Goal: Find contact information: Find contact information

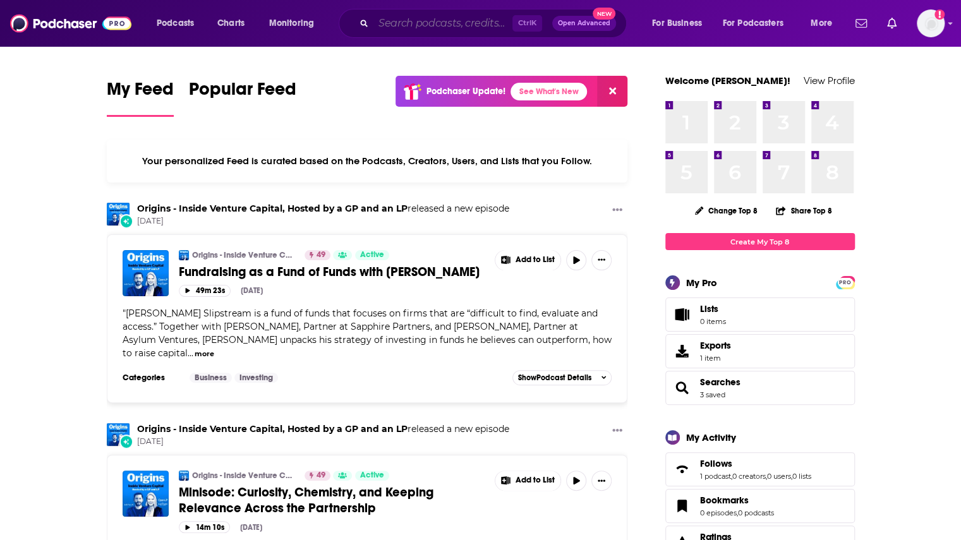
click at [453, 23] on input "Search podcasts, credits, & more..." at bounding box center [443, 23] width 139 height 20
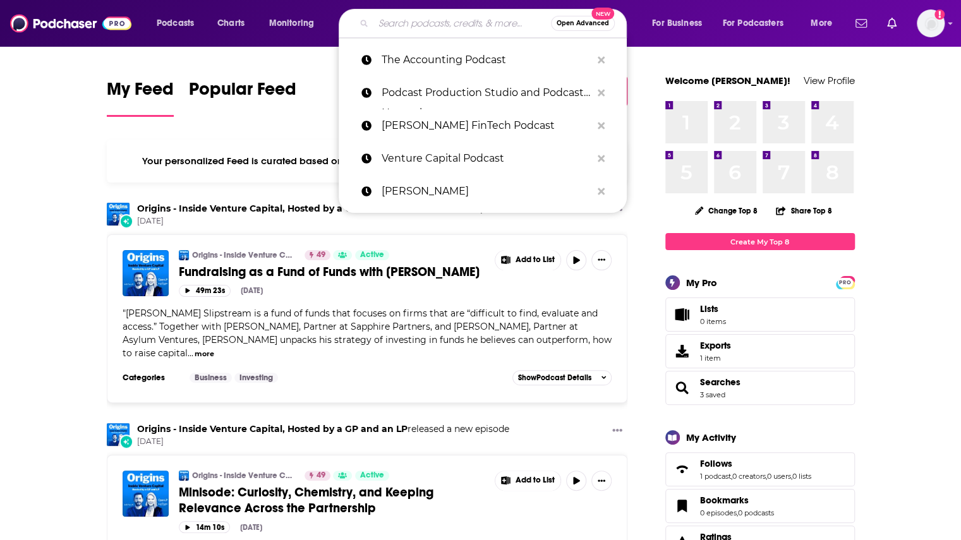
paste input "FutureCraft GTM"
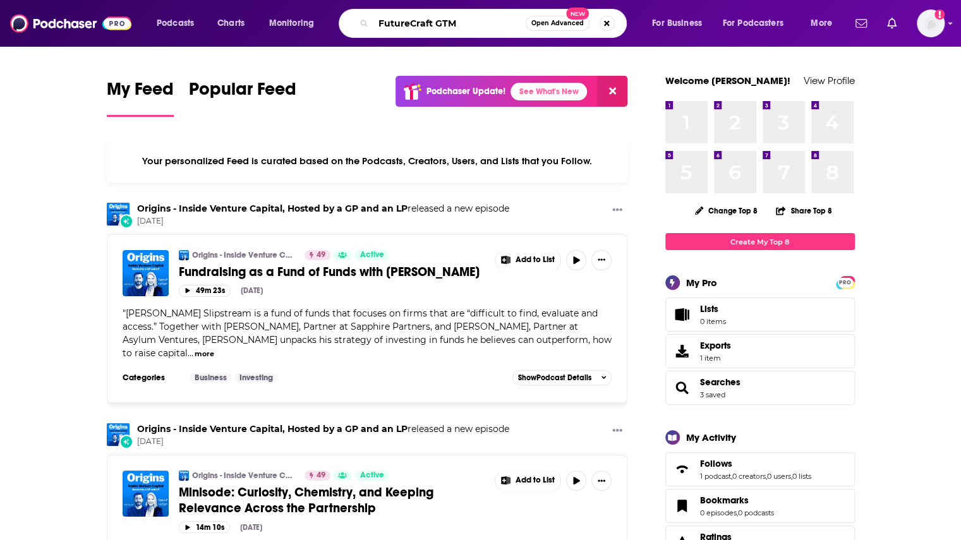
type input "FutureCraft GTM"
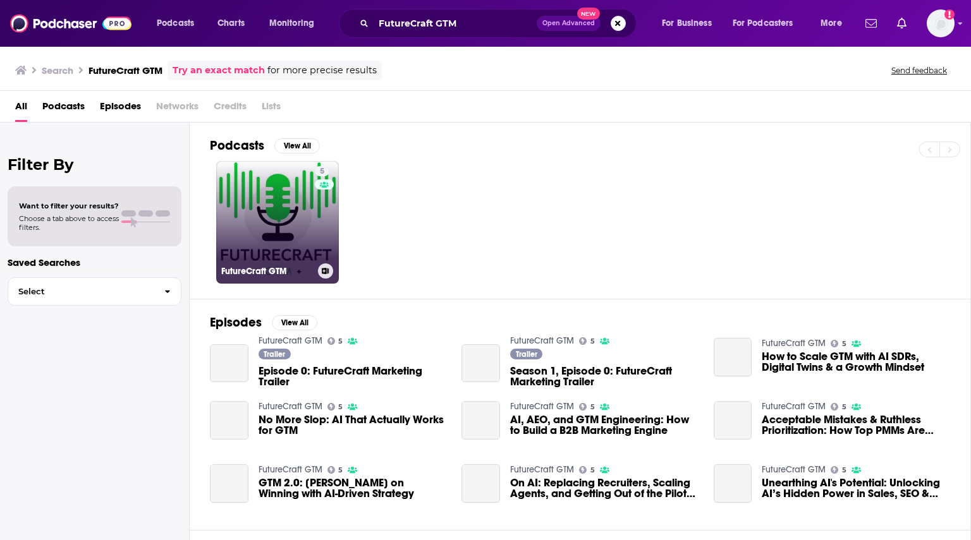
click at [255, 221] on link "5 FutureCraft GTM" at bounding box center [277, 222] width 123 height 123
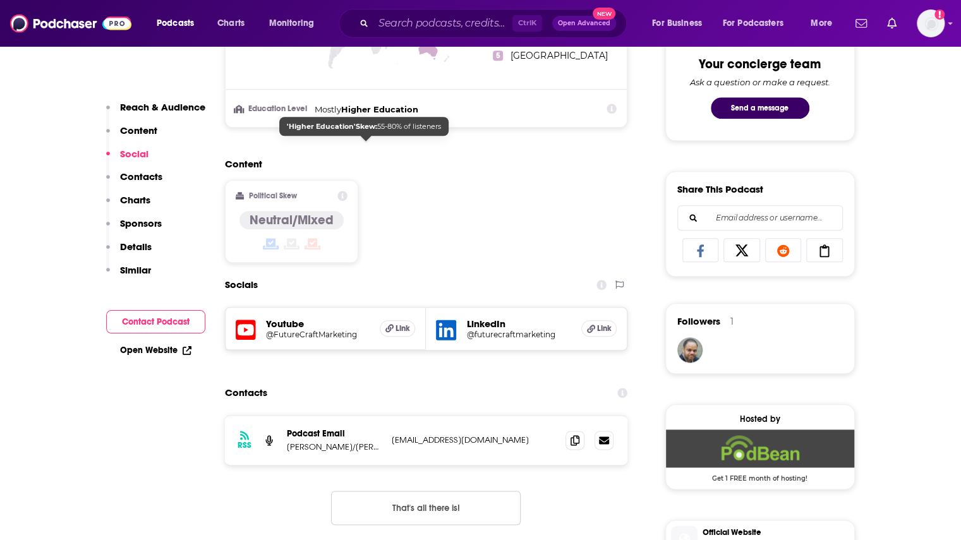
scroll to position [822, 0]
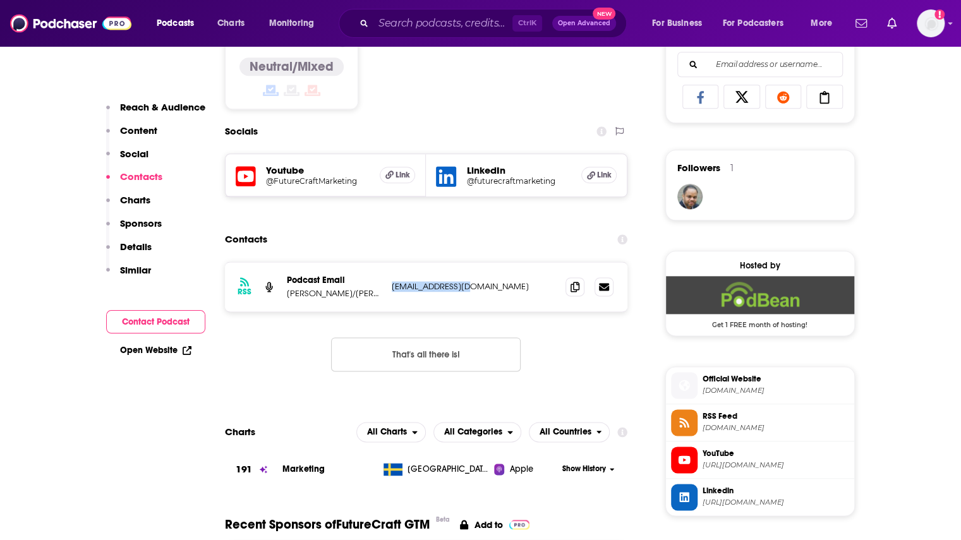
drag, startPoint x: 473, startPoint y: 286, endPoint x: 389, endPoint y: 290, distance: 83.5
click at [389, 290] on div "RSS Podcast Email [PERSON_NAME]/[PERSON_NAME] [EMAIL_ADDRESS][DOMAIN_NAME] [EMA…" at bounding box center [426, 286] width 403 height 49
copy p "[EMAIL_ADDRESS][DOMAIN_NAME]"
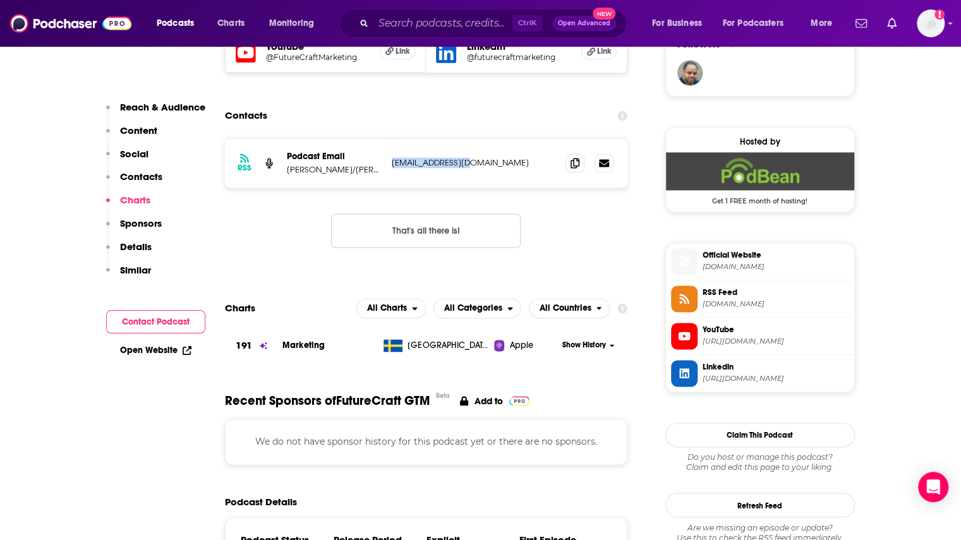
scroll to position [885, 0]
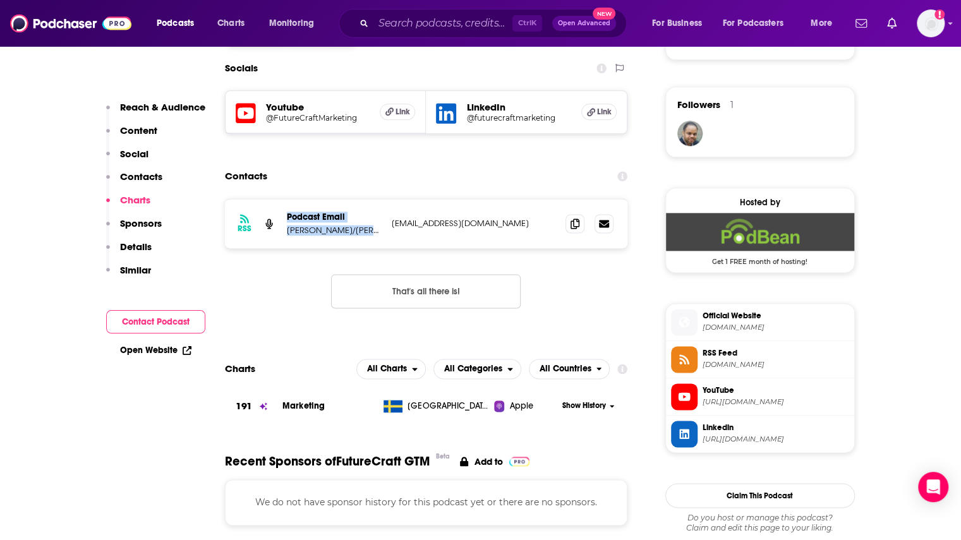
drag, startPoint x: 321, startPoint y: 228, endPoint x: 357, endPoint y: 228, distance: 36.0
click at [357, 228] on div "RSS Podcast Email [PERSON_NAME]/[PERSON_NAME] [EMAIL_ADDRESS][DOMAIN_NAME] [EMA…" at bounding box center [426, 223] width 403 height 49
click at [365, 233] on p "[PERSON_NAME]/[PERSON_NAME]" at bounding box center [334, 230] width 95 height 11
drag, startPoint x: 367, startPoint y: 229, endPoint x: 288, endPoint y: 236, distance: 79.3
click at [288, 236] on div "RSS Podcast Email [PERSON_NAME]/[PERSON_NAME] [EMAIL_ADDRESS][DOMAIN_NAME] [EMA…" at bounding box center [426, 223] width 403 height 49
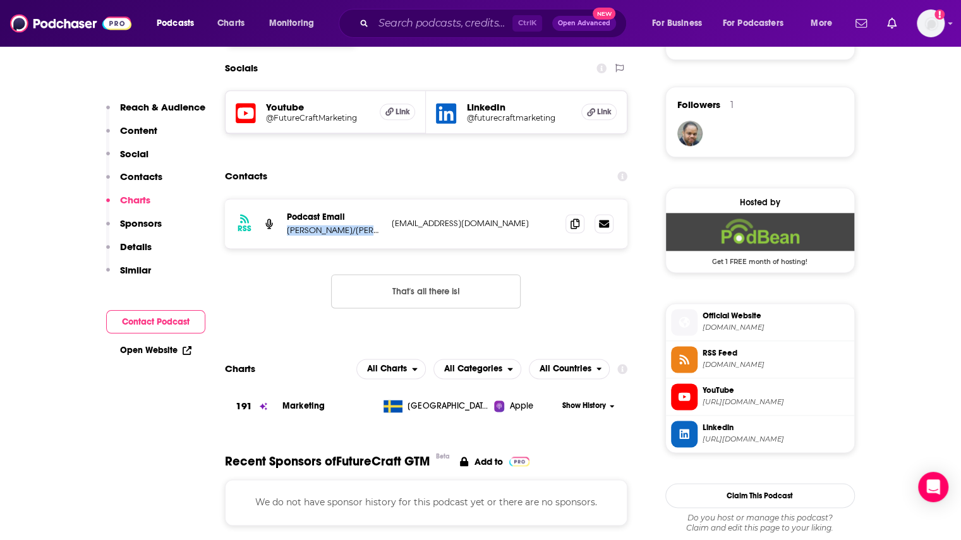
copy p "[PERSON_NAME]/[PERSON_NAME]"
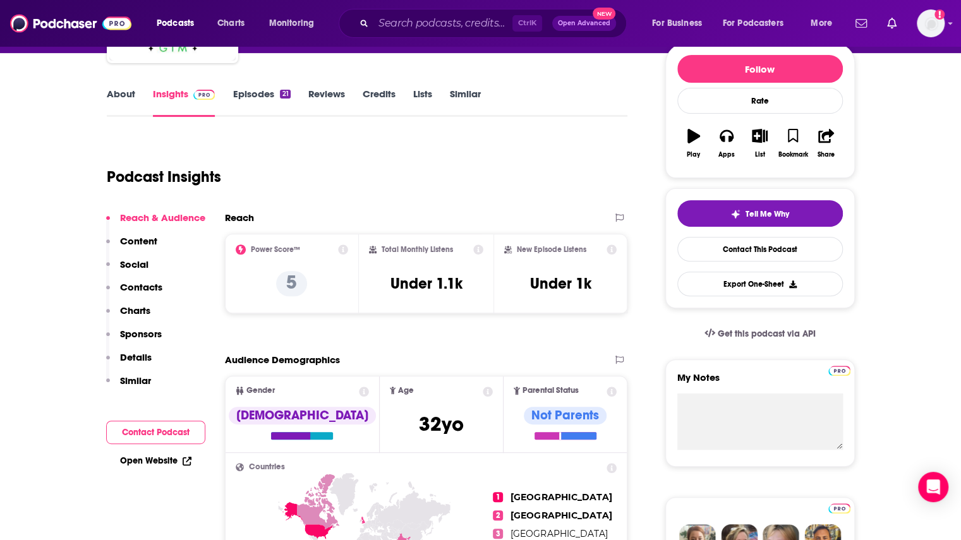
scroll to position [0, 0]
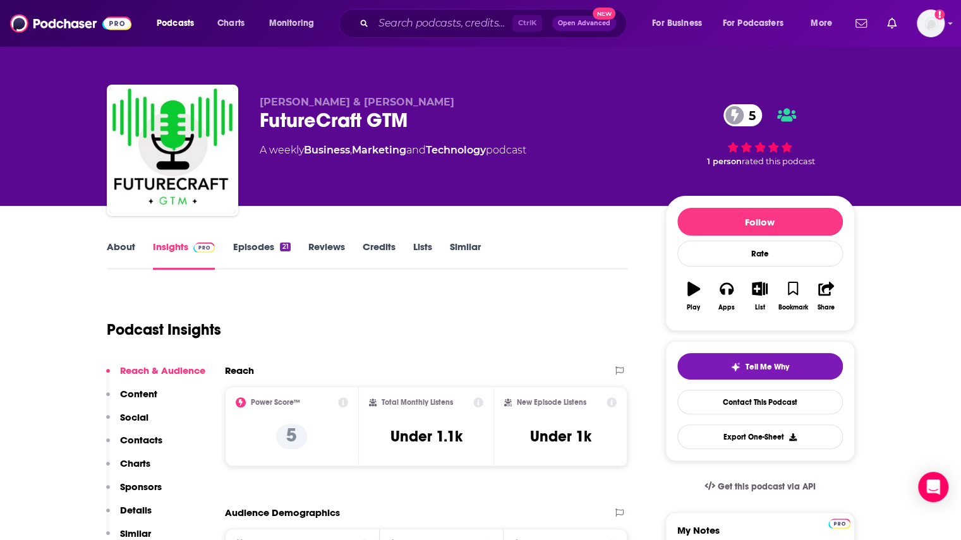
click at [265, 248] on link "Episodes 21" at bounding box center [262, 255] width 58 height 29
click at [422, 23] on input "Search podcasts, credits, & more..." at bounding box center [443, 23] width 139 height 20
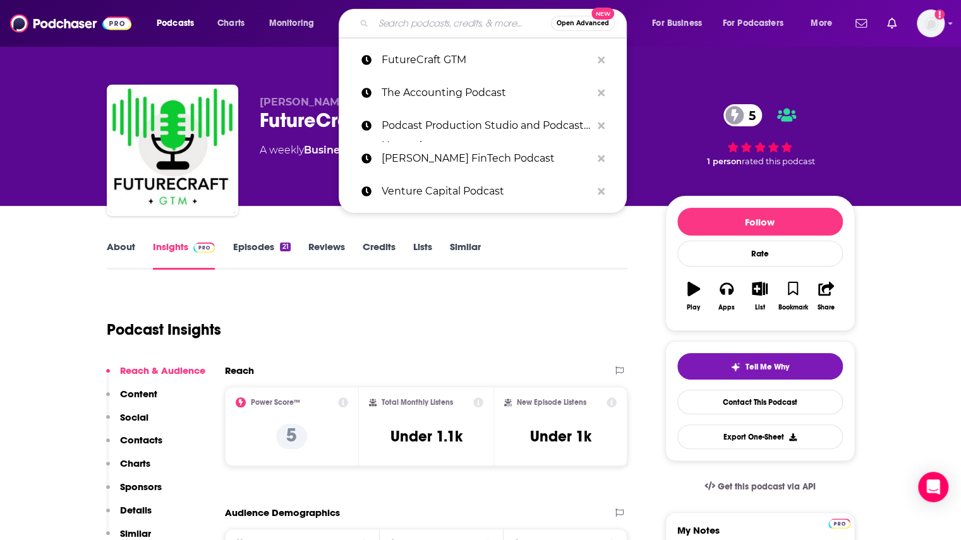
paste input "Grit"
type input "Grit"
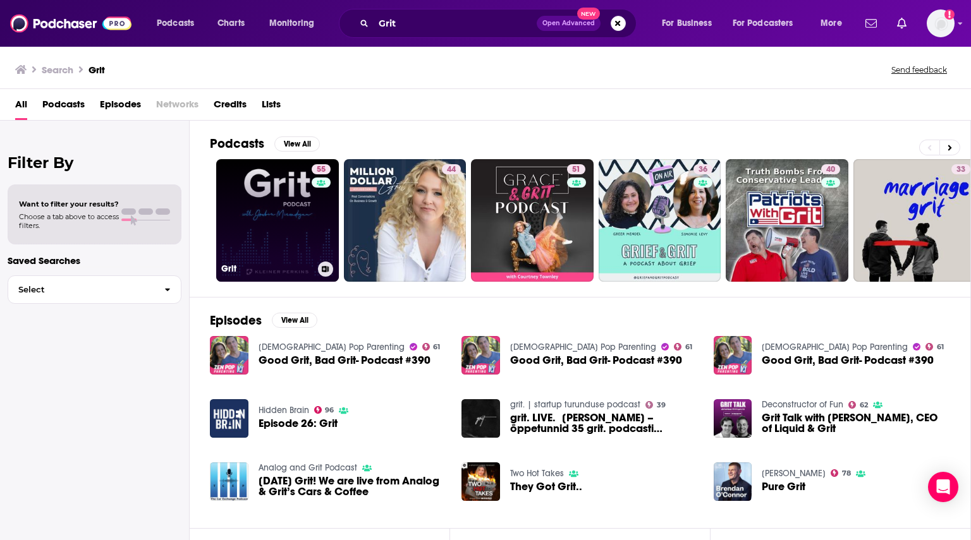
click at [326, 224] on div "55" at bounding box center [323, 212] width 22 height 97
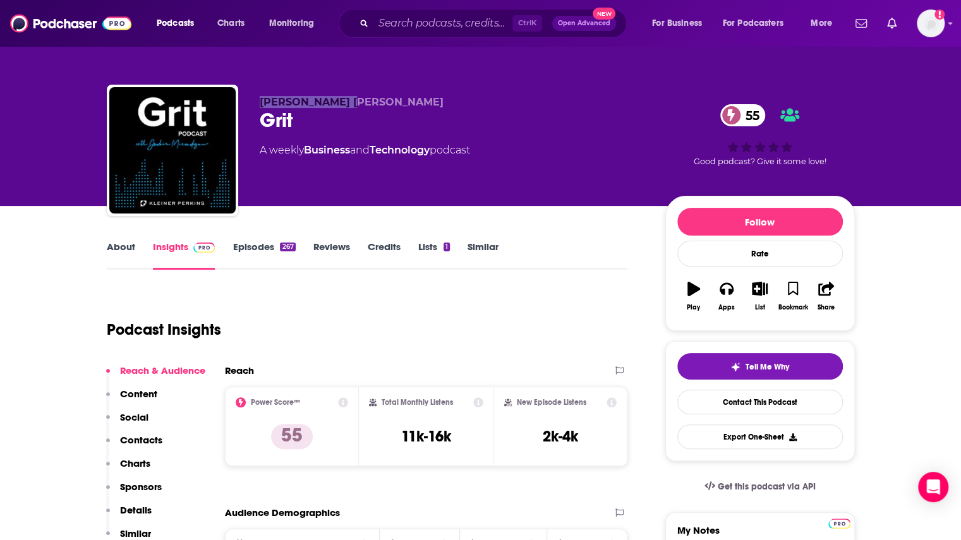
drag, startPoint x: 362, startPoint y: 97, endPoint x: 260, endPoint y: 107, distance: 101.6
click at [260, 107] on p "[PERSON_NAME] [PERSON_NAME]" at bounding box center [453, 102] width 386 height 12
copy span "[PERSON_NAME] [PERSON_NAME]"
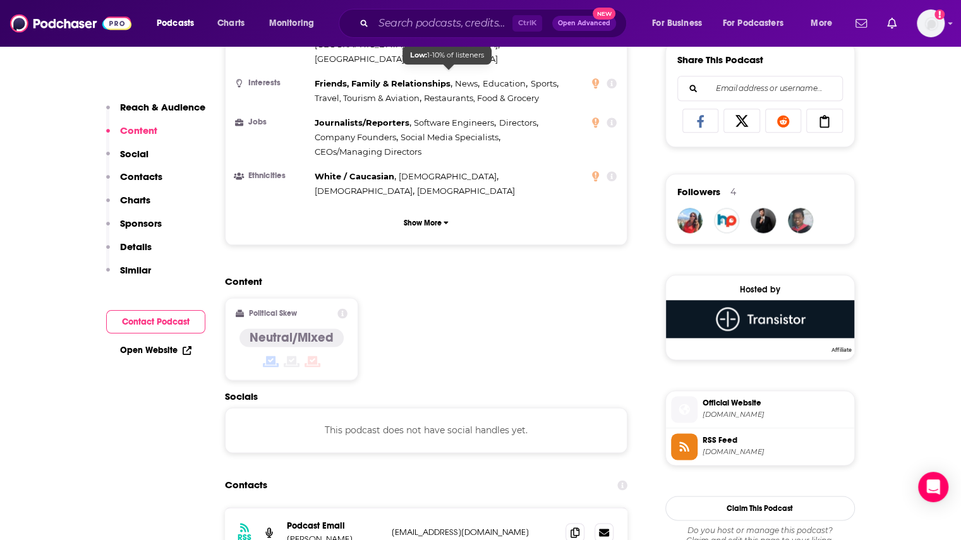
scroll to position [885, 0]
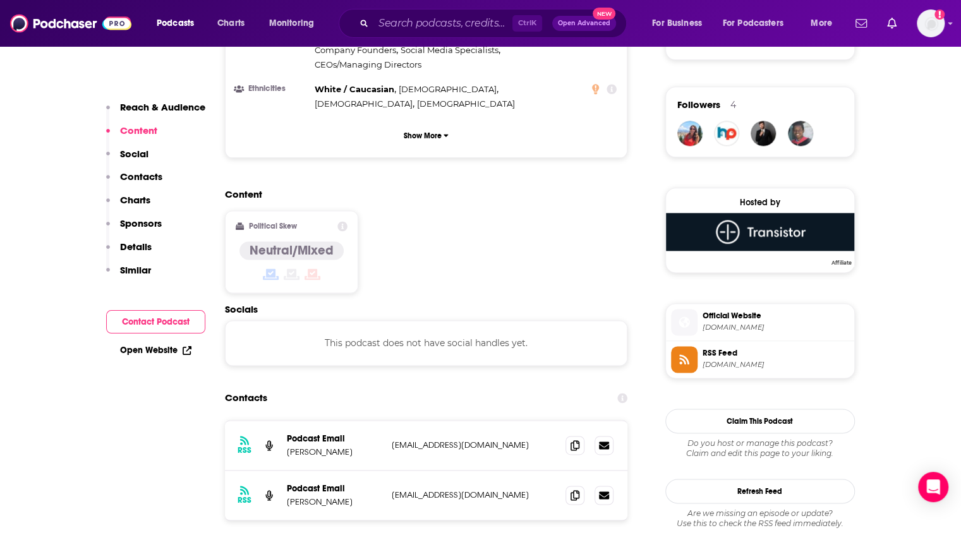
drag, startPoint x: 502, startPoint y: 366, endPoint x: 386, endPoint y: 370, distance: 117.0
click at [386, 421] on div "RSS Podcast Email [PERSON_NAME] [EMAIL_ADDRESS][DOMAIN_NAME] [EMAIL_ADDRESS][DO…" at bounding box center [426, 446] width 403 height 50
copy div "[EMAIL_ADDRESS][DOMAIN_NAME]"
drag, startPoint x: 282, startPoint y: 375, endPoint x: 362, endPoint y: 371, distance: 79.7
click at [362, 421] on div "RSS Podcast Email [PERSON_NAME] [EMAIL_ADDRESS][DOMAIN_NAME] [EMAIL_ADDRESS][DO…" at bounding box center [426, 446] width 403 height 50
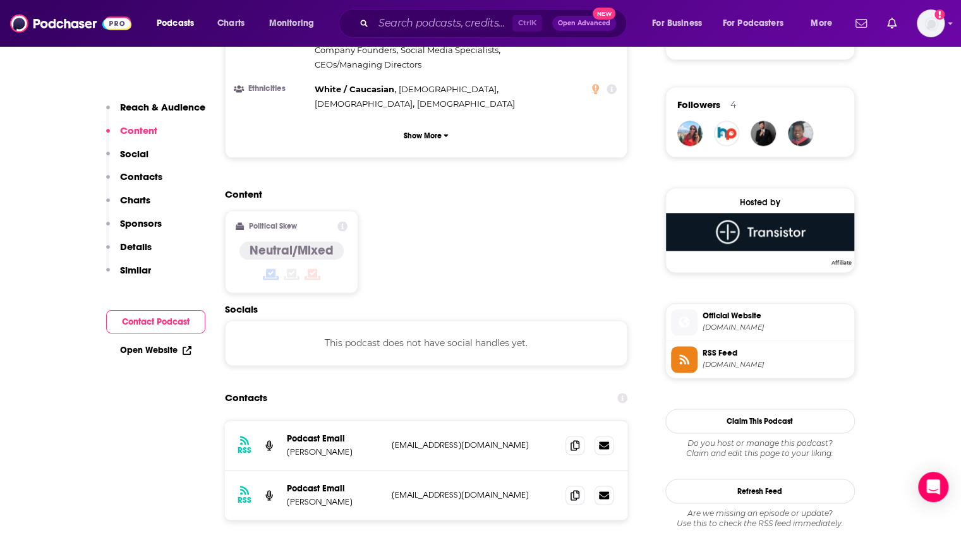
copy p "[PERSON_NAME]"
click at [494, 490] on p "[EMAIL_ADDRESS][DOMAIN_NAME]" at bounding box center [474, 495] width 164 height 11
drag, startPoint x: 478, startPoint y: 418, endPoint x: 392, endPoint y: 424, distance: 86.2
click at [392, 471] on div "RSS Podcast Email [PERSON_NAME] [PERSON_NAME][EMAIL_ADDRESS][DOMAIN_NAME] [EMAI…" at bounding box center [426, 495] width 403 height 49
copy p "[EMAIL_ADDRESS][DOMAIN_NAME]"
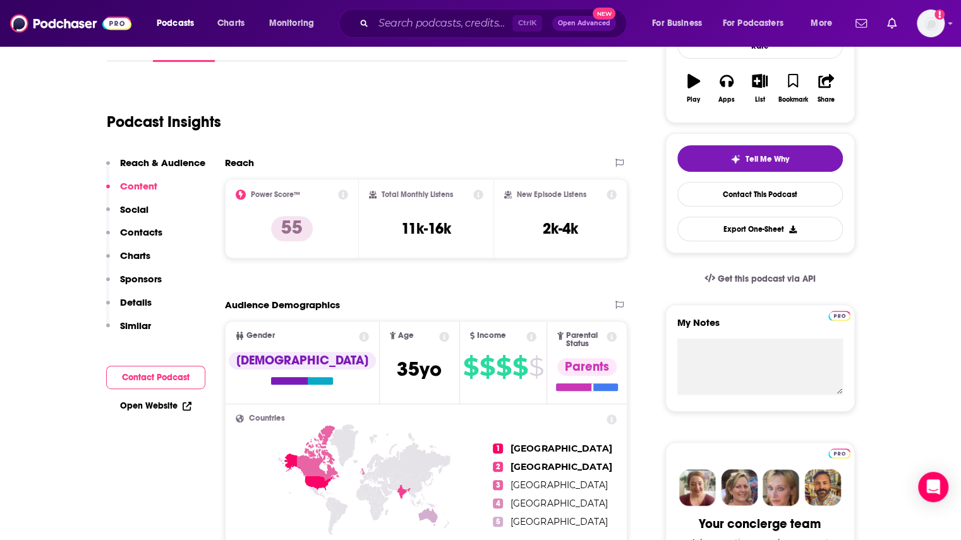
scroll to position [0, 0]
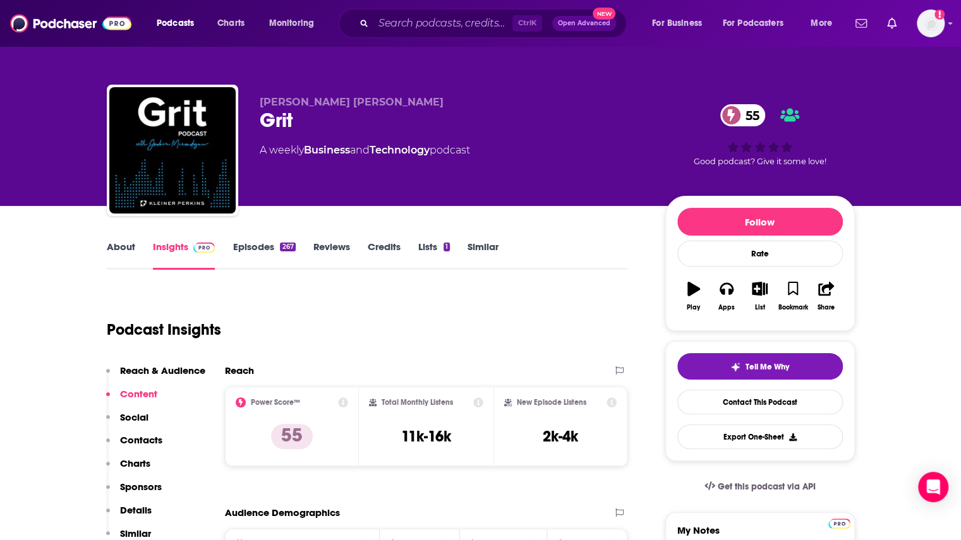
click at [252, 248] on link "Episodes 267" at bounding box center [264, 255] width 63 height 29
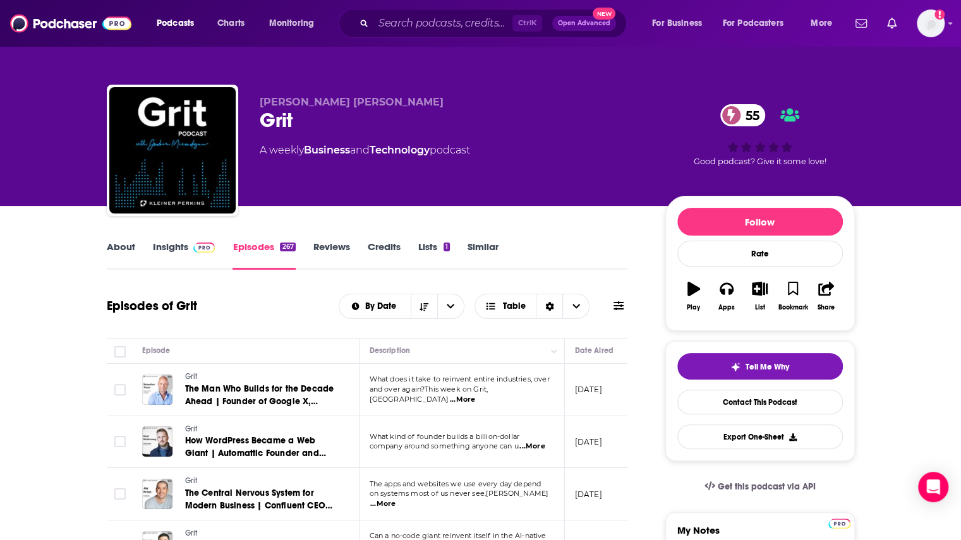
click at [475, 395] on span "...More" at bounding box center [462, 400] width 25 height 10
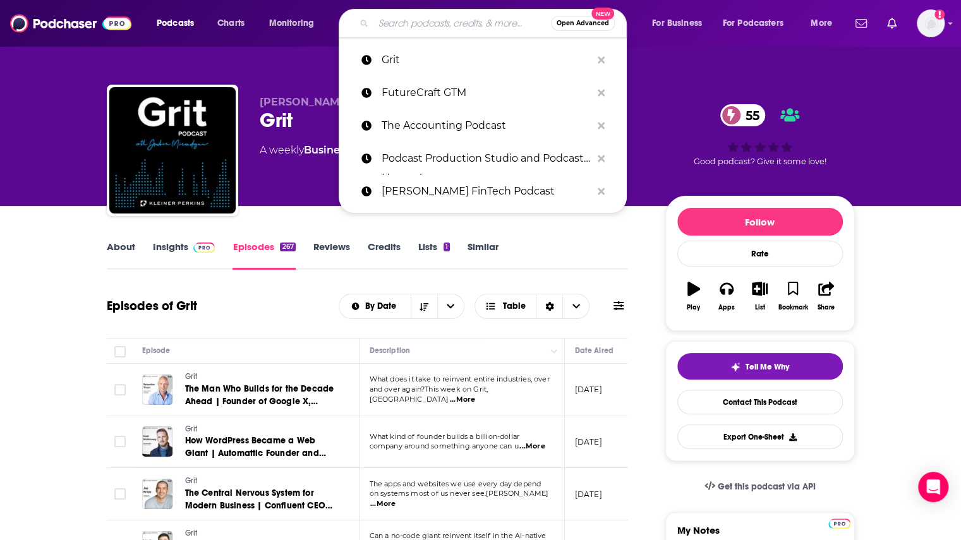
click at [471, 20] on input "Search podcasts, credits, & more..." at bounding box center [463, 23] width 178 height 20
paste input "GTM AI Podcast"
type input "GTM AI Podcast"
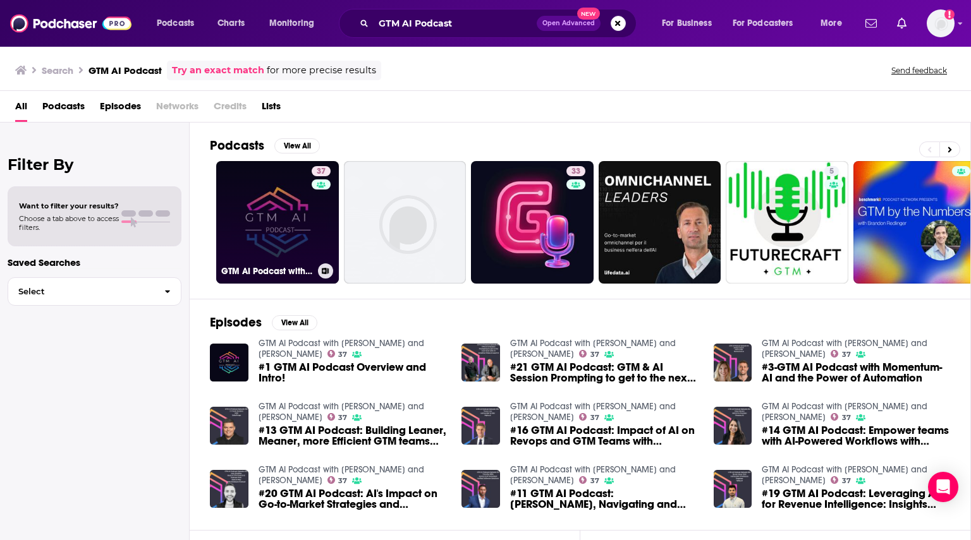
click at [300, 225] on link "37 GTM AI Podcast with [PERSON_NAME] and [PERSON_NAME]" at bounding box center [277, 222] width 123 height 123
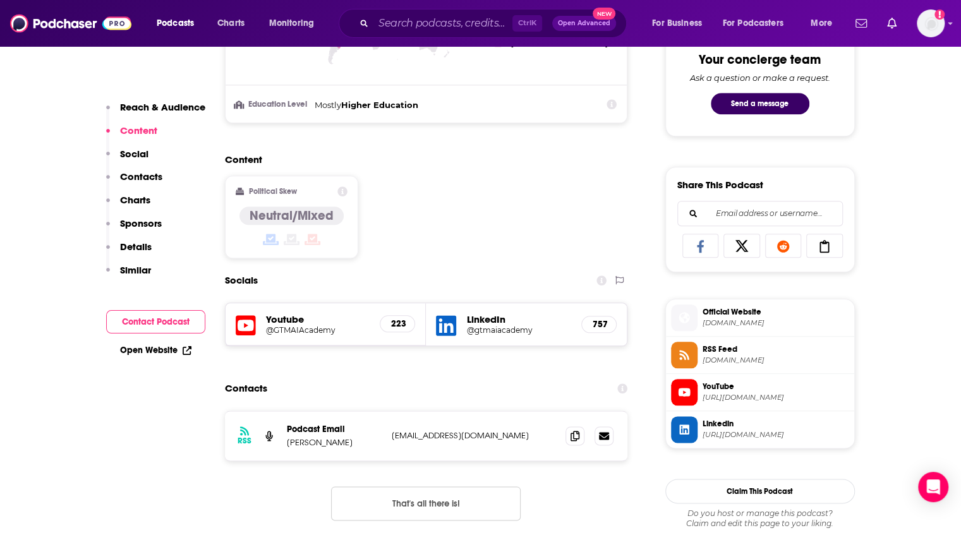
scroll to position [695, 0]
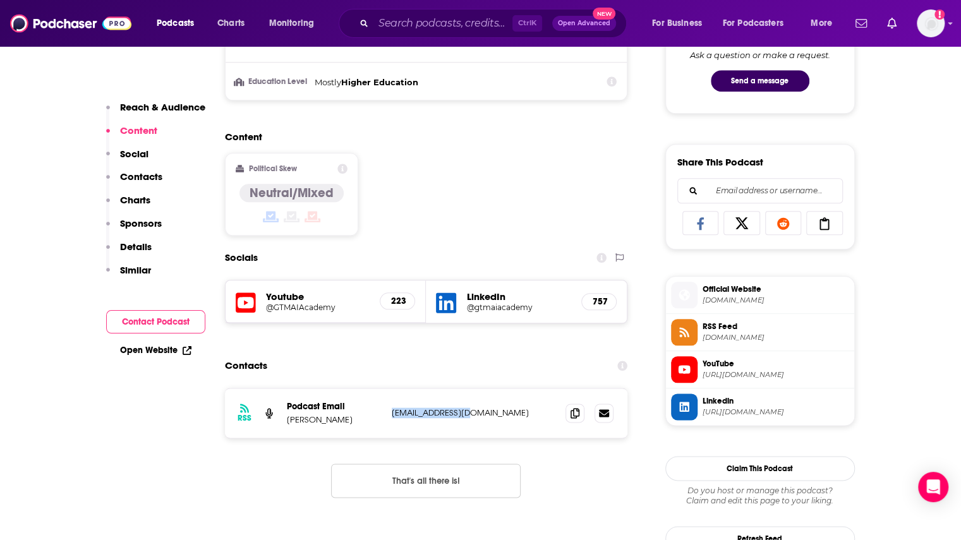
drag, startPoint x: 475, startPoint y: 413, endPoint x: 390, endPoint y: 417, distance: 85.4
click at [390, 417] on div "RSS Podcast Email [PERSON_NAME] [EMAIL_ADDRESS][DOMAIN_NAME] [EMAIL_ADDRESS][DO…" at bounding box center [426, 413] width 403 height 49
copy p "[EMAIL_ADDRESS][DOMAIN_NAME]"
drag, startPoint x: 284, startPoint y: 422, endPoint x: 363, endPoint y: 420, distance: 78.4
click at [363, 420] on div "RSS Podcast Email [PERSON_NAME] [EMAIL_ADDRESS][DOMAIN_NAME] [EMAIL_ADDRESS][DO…" at bounding box center [426, 413] width 403 height 49
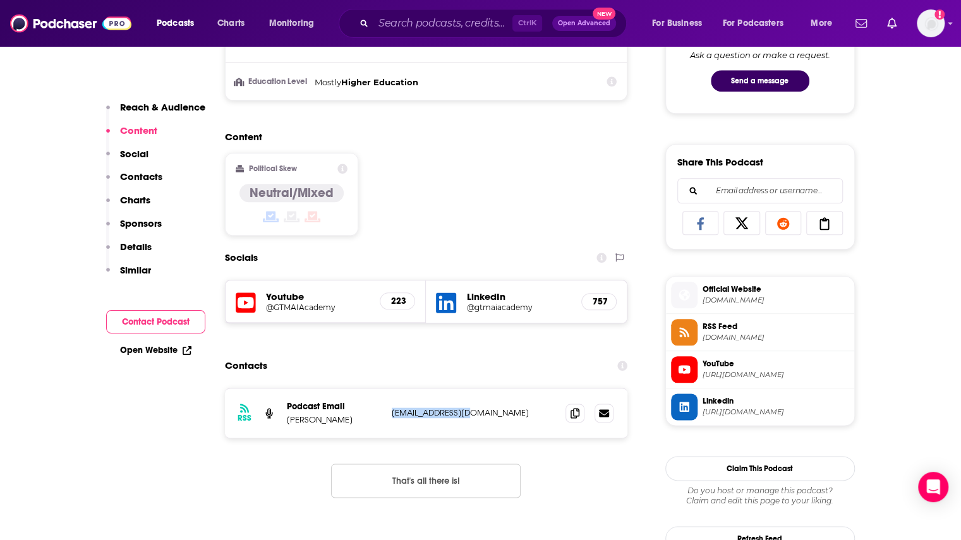
copy p "[PERSON_NAME]"
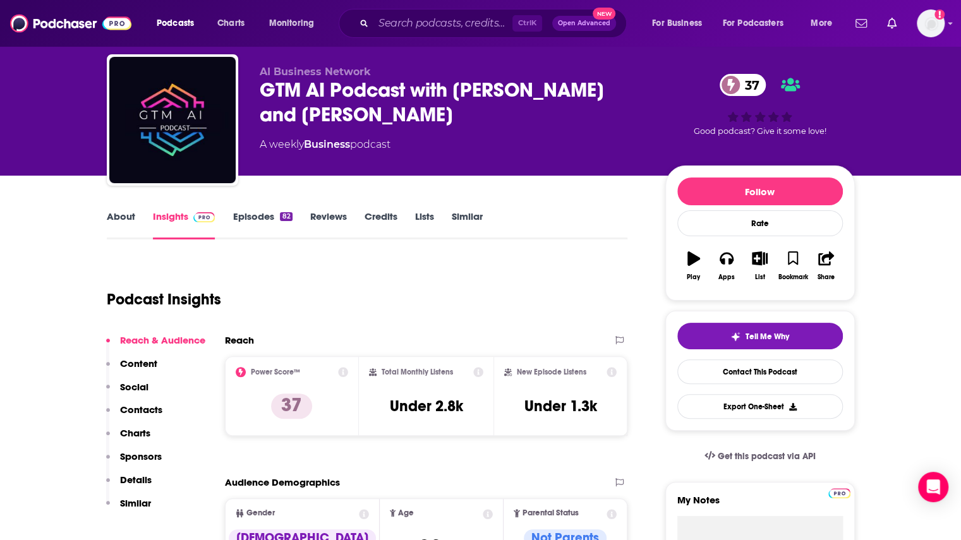
scroll to position [0, 0]
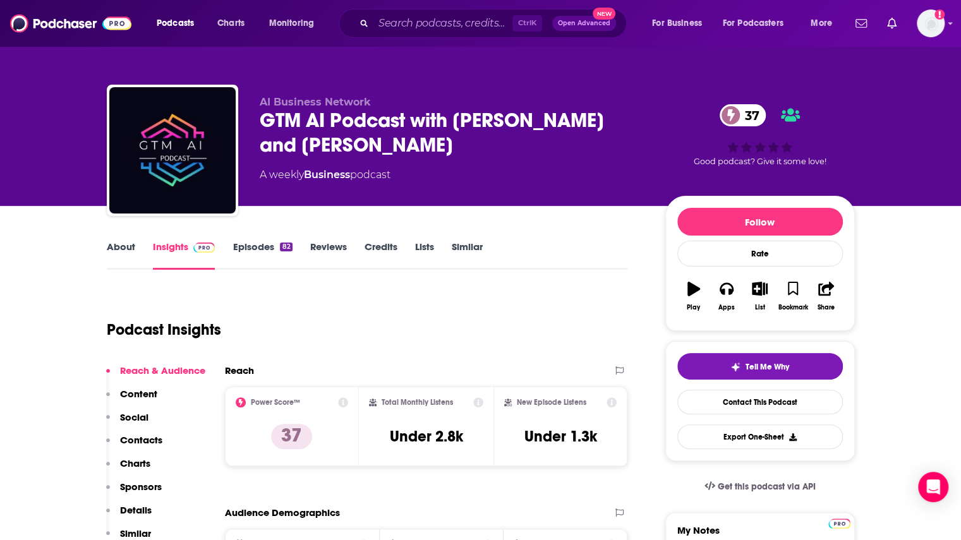
click at [259, 245] on link "Episodes 82" at bounding box center [262, 255] width 59 height 29
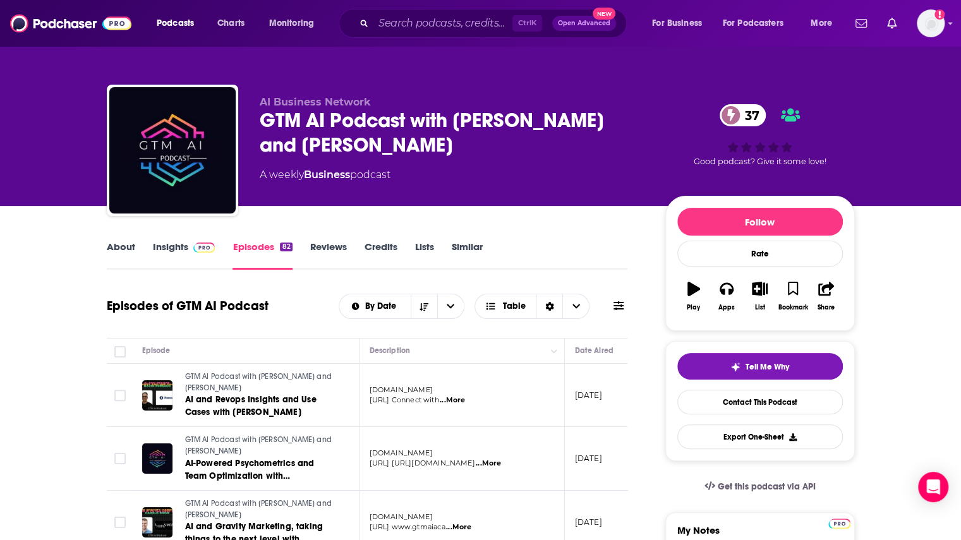
click at [183, 256] on link "Insights" at bounding box center [184, 255] width 63 height 29
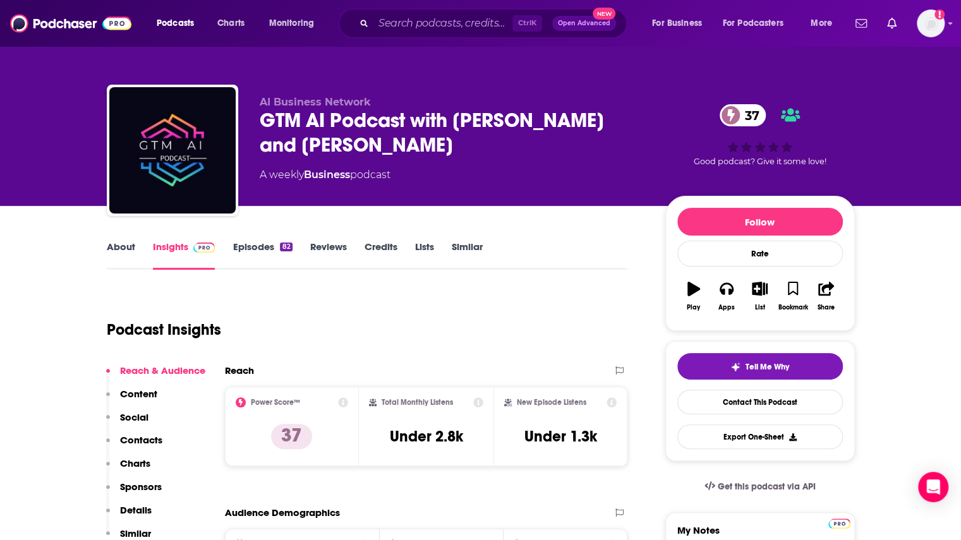
click at [249, 243] on link "Episodes 82" at bounding box center [262, 255] width 59 height 29
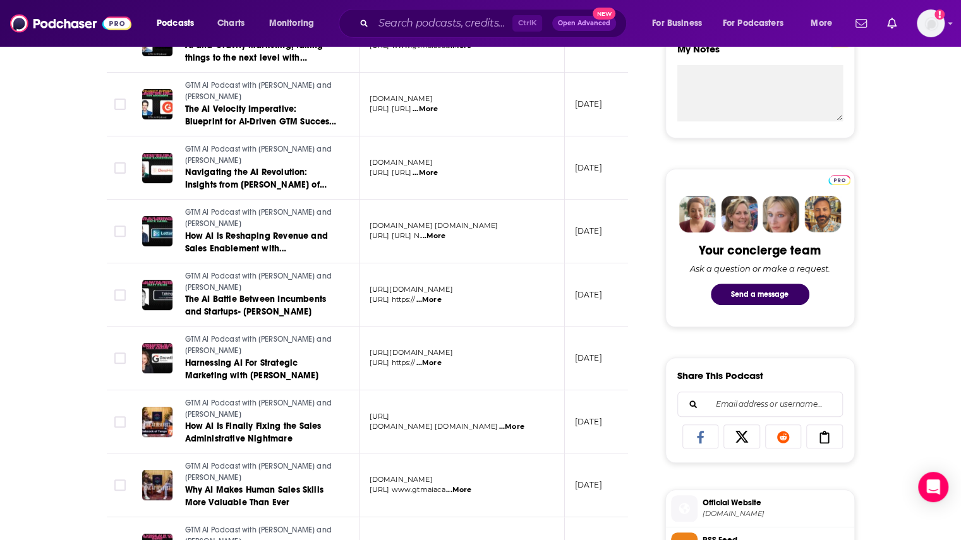
scroll to position [506, 0]
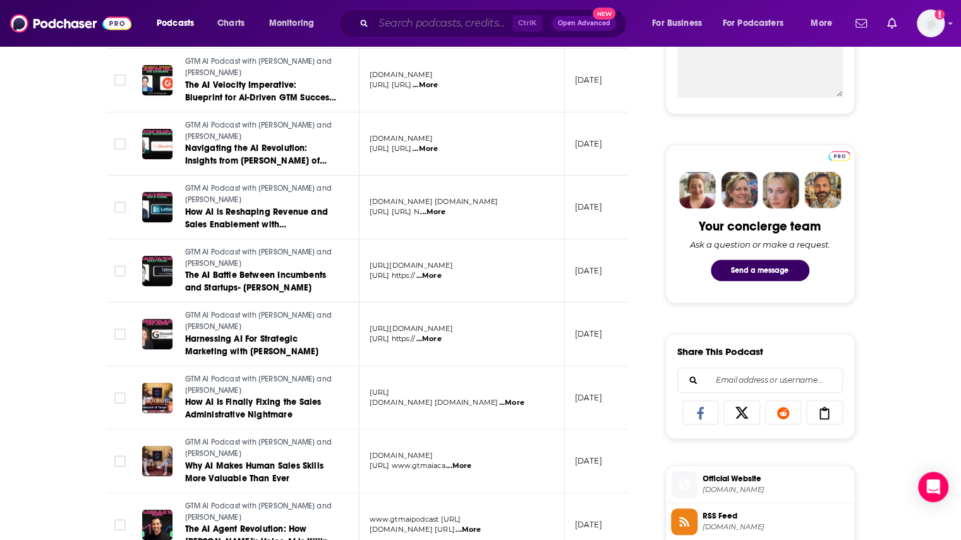
click at [431, 16] on input "Search podcasts, credits, & more..." at bounding box center [443, 23] width 139 height 20
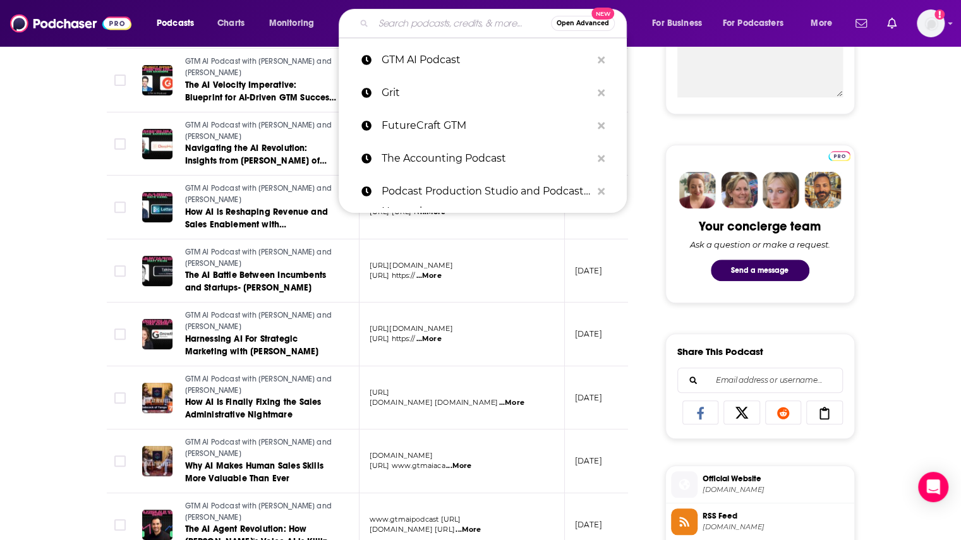
paste input "GTM Confessions"
type input "GTM Confessions"
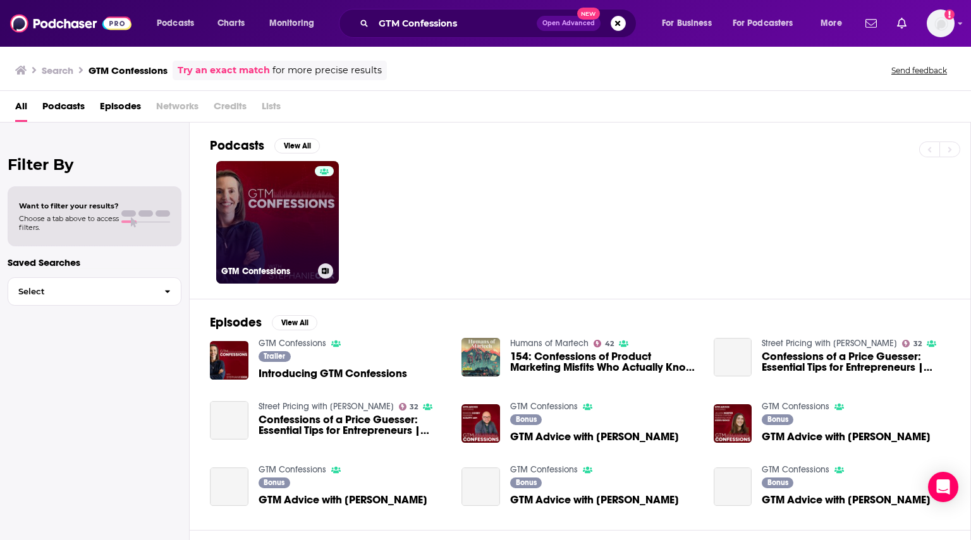
click at [293, 233] on link "GTM Confessions" at bounding box center [277, 222] width 123 height 123
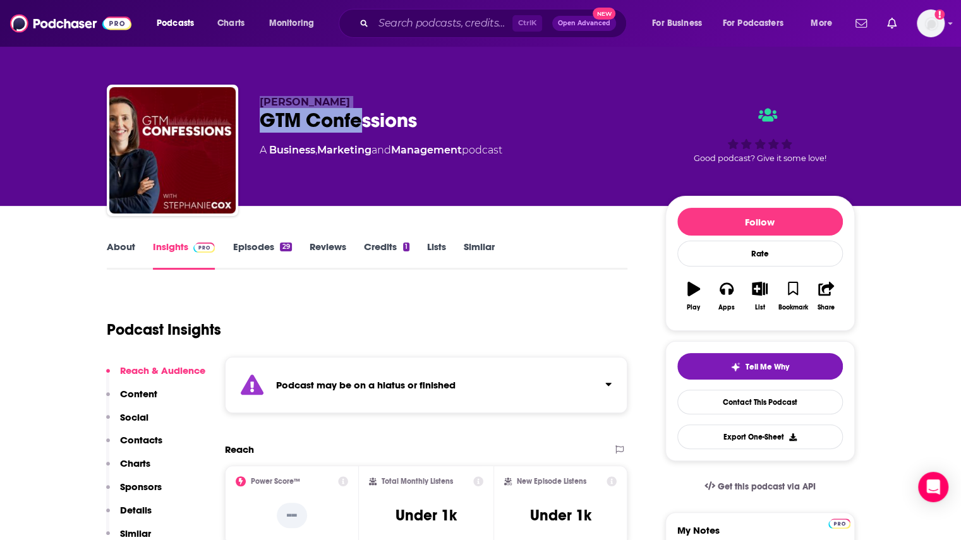
drag, startPoint x: 250, startPoint y: 101, endPoint x: 364, endPoint y: 111, distance: 114.2
click at [364, 111] on div "[PERSON_NAME] GTM Confessions A Business , Marketing and Management podcast Goo…" at bounding box center [481, 153] width 748 height 137
click at [360, 291] on div "Podcast Insights" at bounding box center [362, 322] width 511 height 64
click at [246, 269] on link "Episodes 29" at bounding box center [262, 255] width 59 height 29
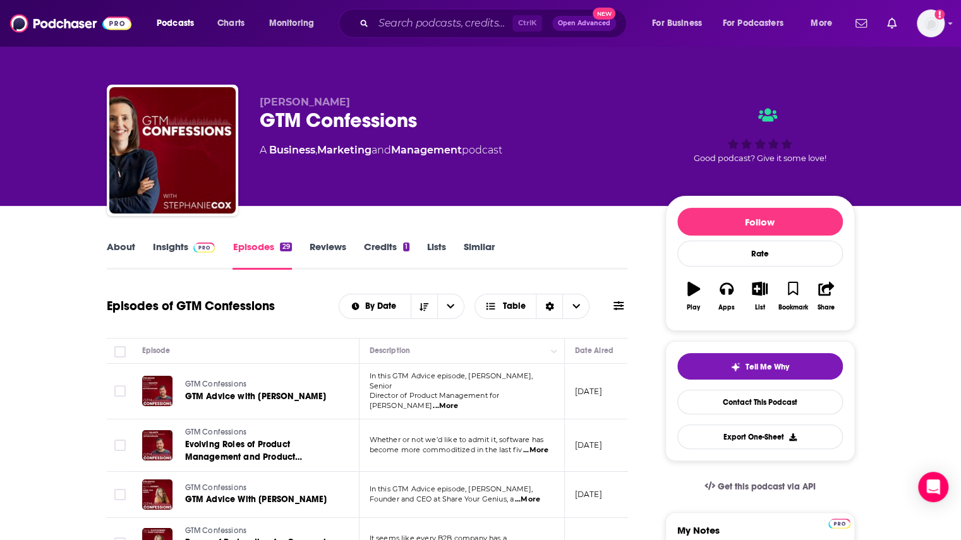
click at [181, 248] on link "Insights" at bounding box center [184, 255] width 63 height 29
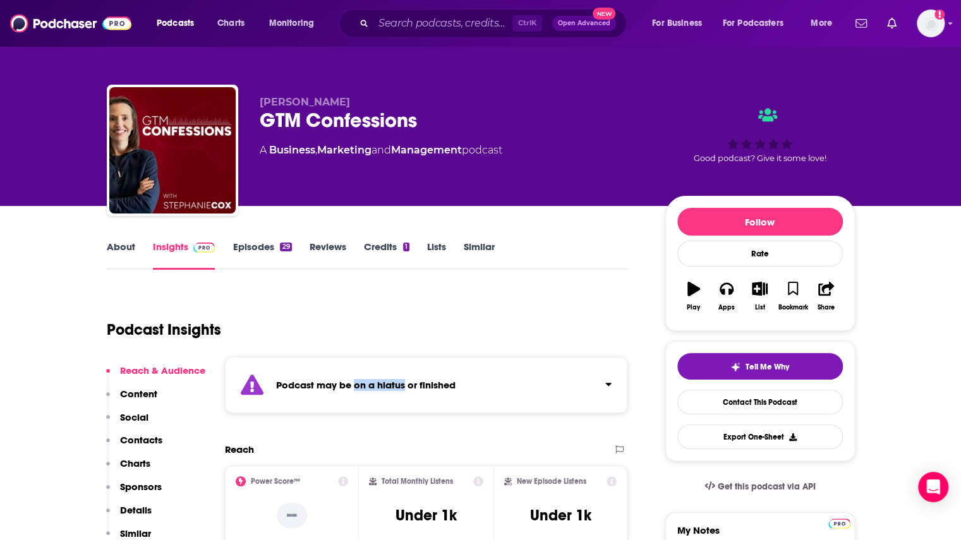
drag, startPoint x: 353, startPoint y: 385, endPoint x: 406, endPoint y: 389, distance: 53.2
click at [406, 389] on strong "Podcast may be on a hiatus or finished" at bounding box center [365, 385] width 179 height 12
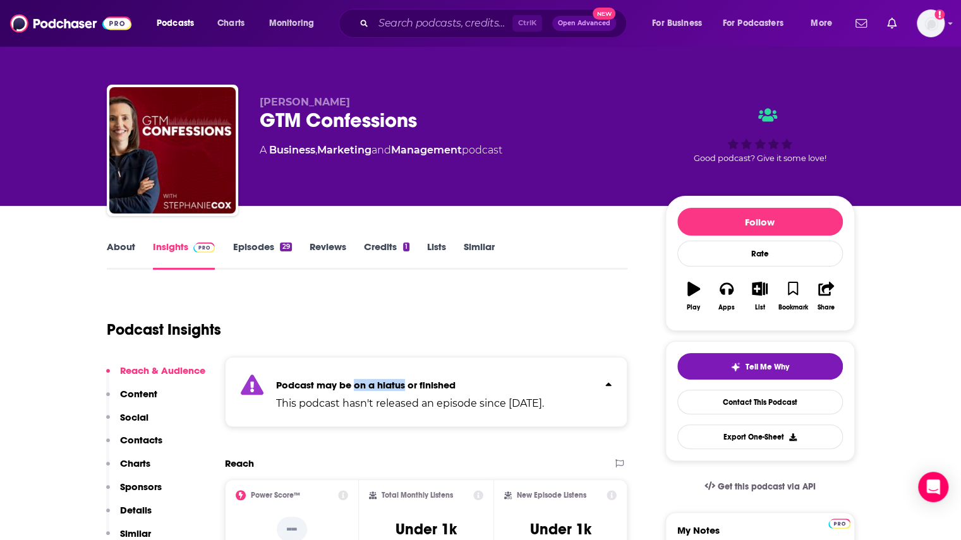
copy strong "on a hiatus"
click at [234, 248] on link "Episodes 29" at bounding box center [262, 255] width 59 height 29
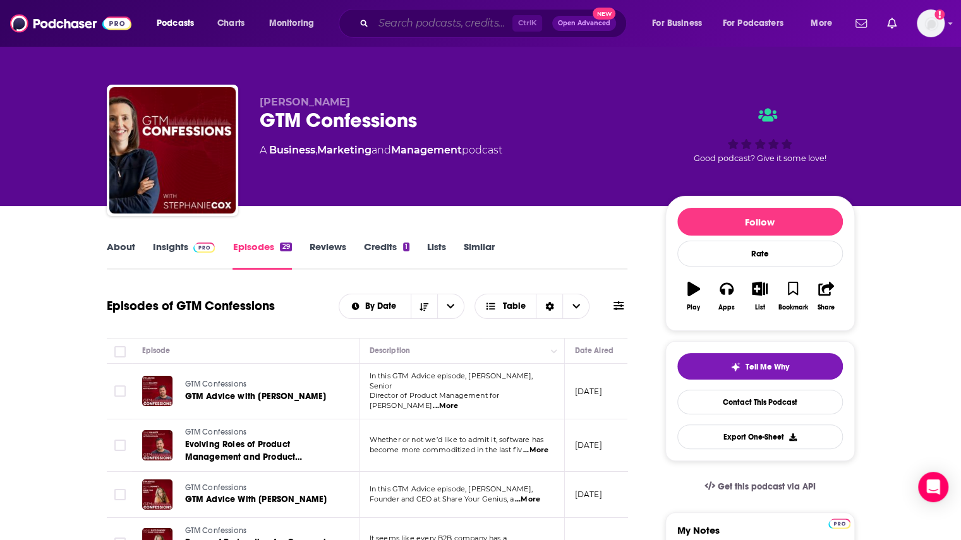
click at [470, 26] on input "Search podcasts, credits, & more..." at bounding box center [443, 23] width 139 height 20
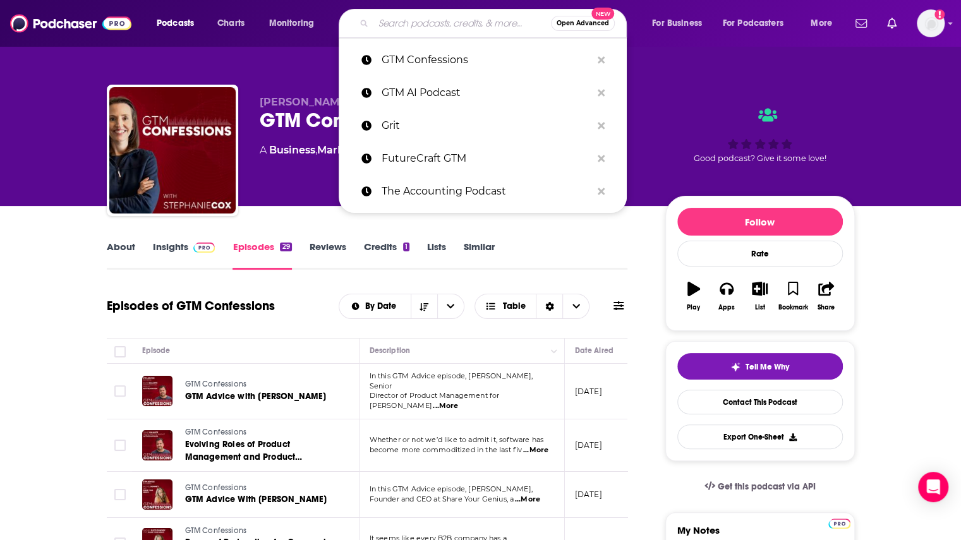
paste input "GTM Live"
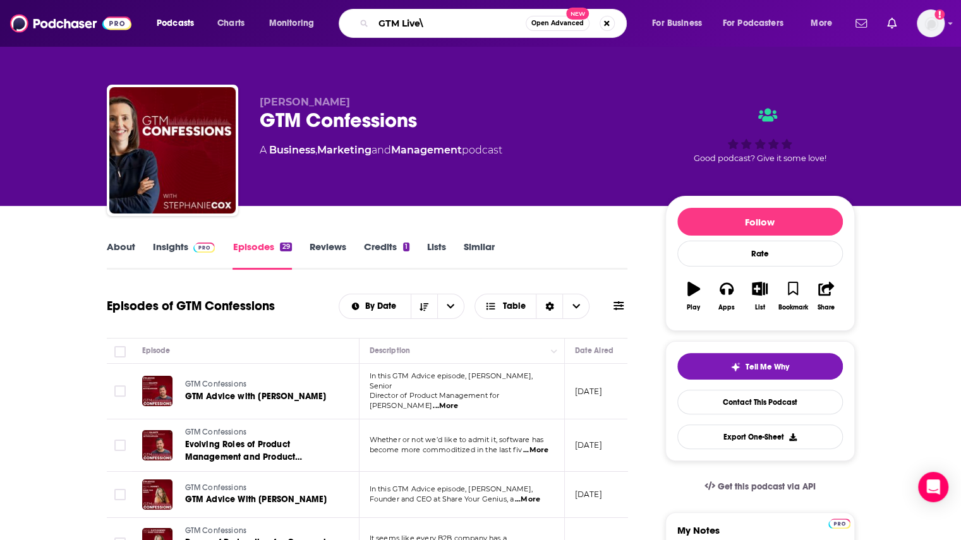
type input "GTM Live"
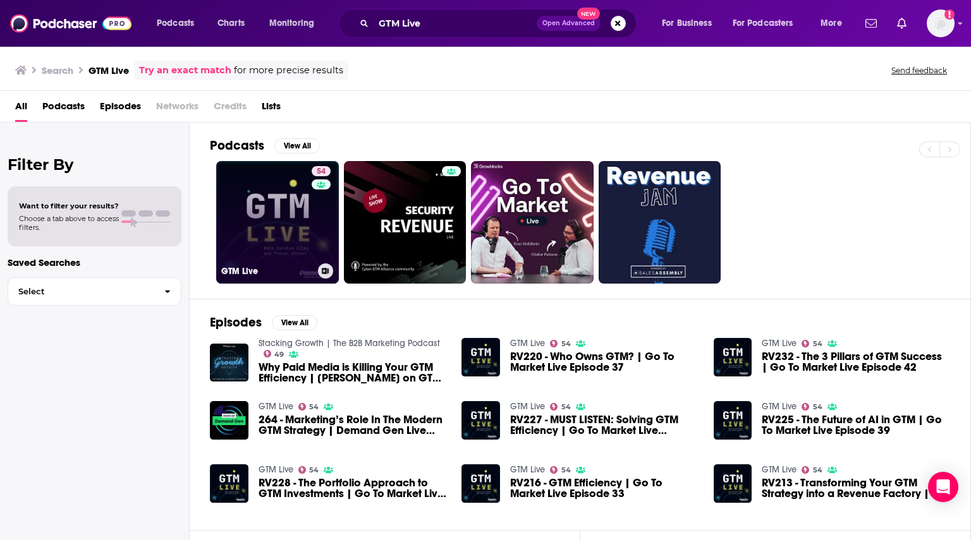
click at [292, 223] on link "54 GTM Live" at bounding box center [277, 222] width 123 height 123
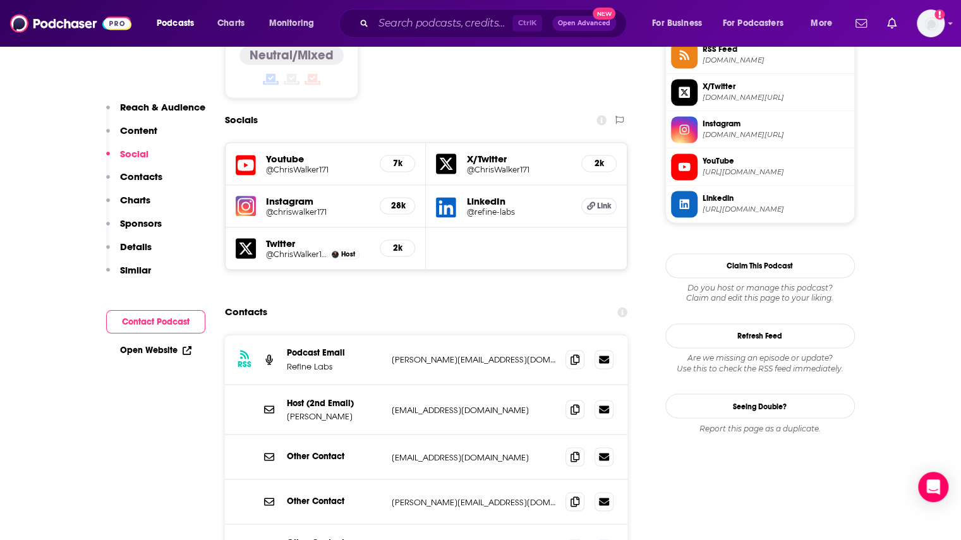
scroll to position [1074, 0]
drag, startPoint x: 387, startPoint y: 288, endPoint x: 518, endPoint y: 295, distance: 131.0
click at [518, 334] on div "RSS Podcast Email Refine Labs [PERSON_NAME][EMAIL_ADDRESS][DOMAIN_NAME] [PERSON…" at bounding box center [426, 359] width 403 height 50
click at [574, 353] on icon at bounding box center [575, 358] width 9 height 10
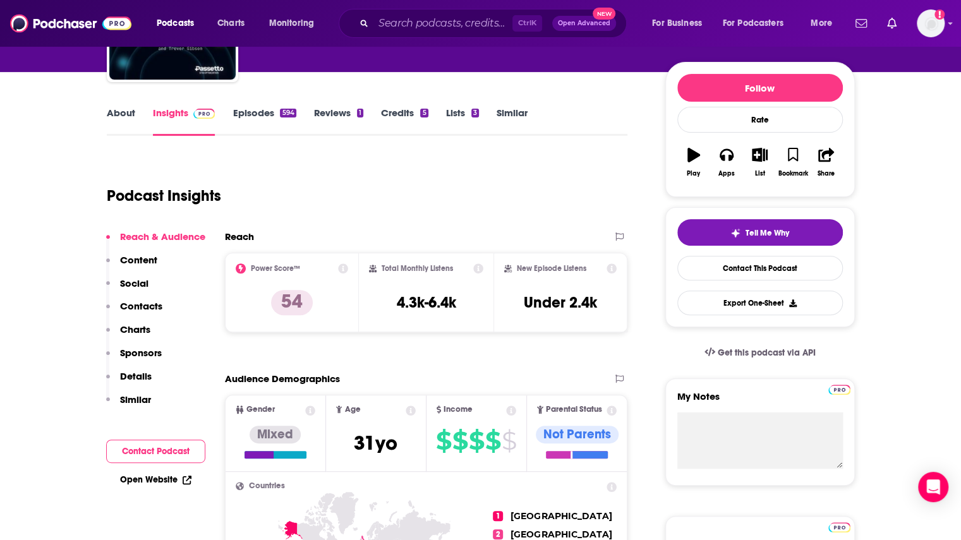
scroll to position [63, 0]
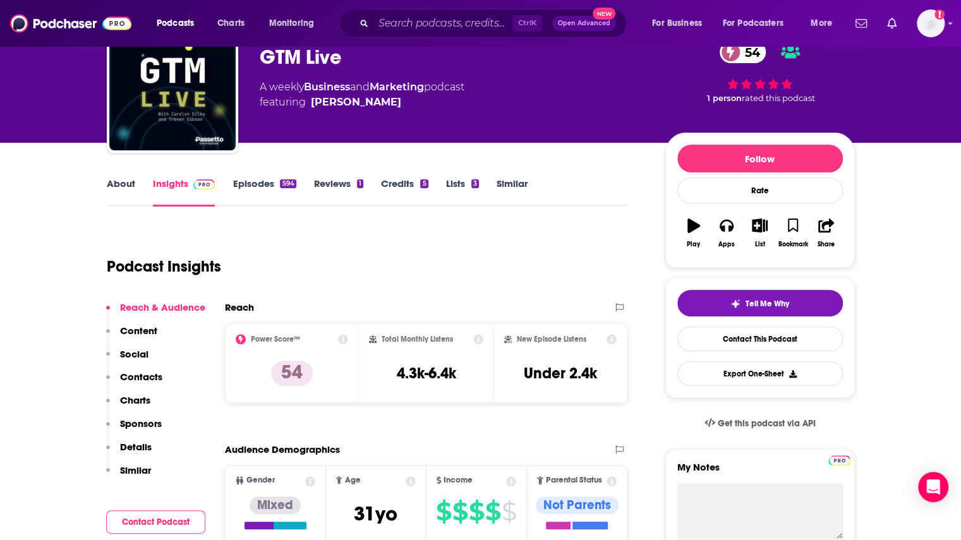
click at [245, 190] on link "Episodes 594" at bounding box center [264, 192] width 63 height 29
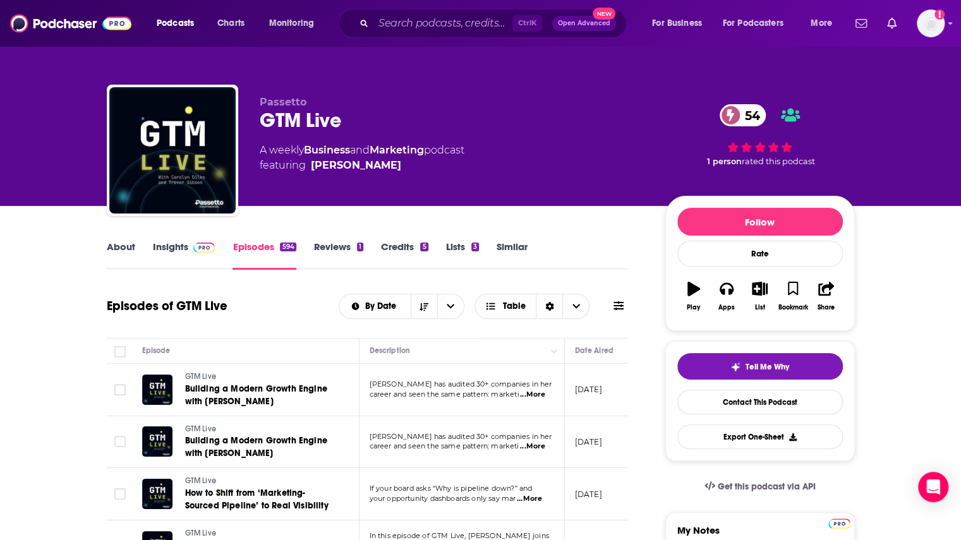
click at [544, 396] on span "...More" at bounding box center [532, 395] width 25 height 10
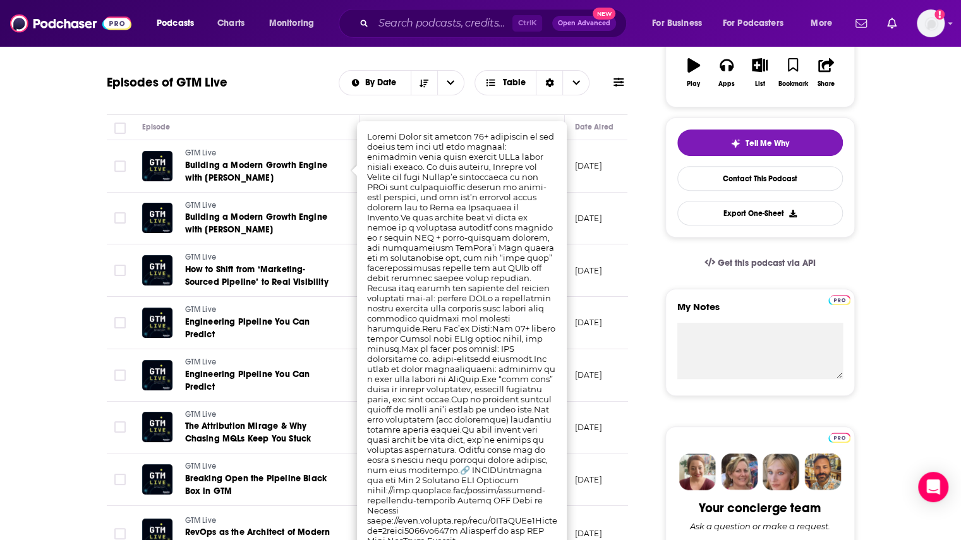
scroll to position [379, 0]
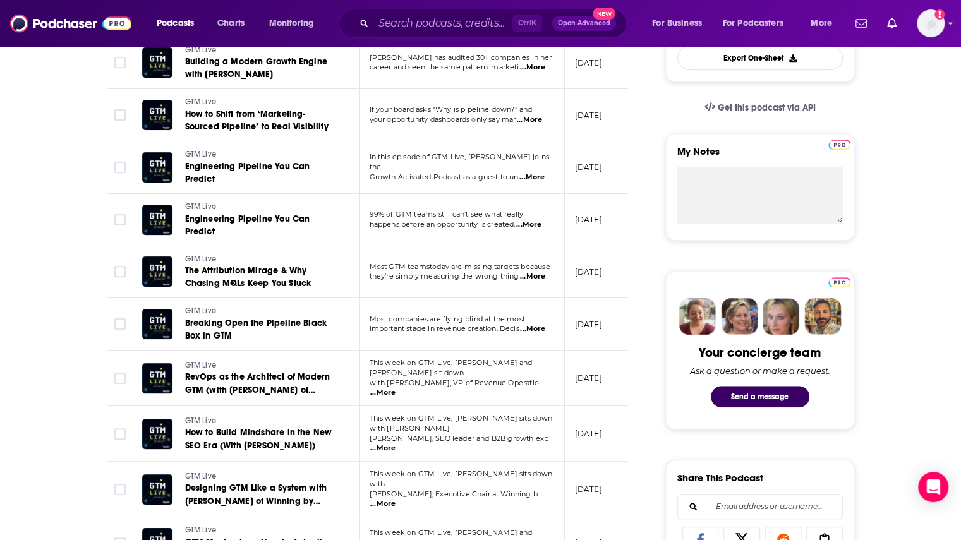
click at [535, 226] on span "...More" at bounding box center [528, 225] width 25 height 10
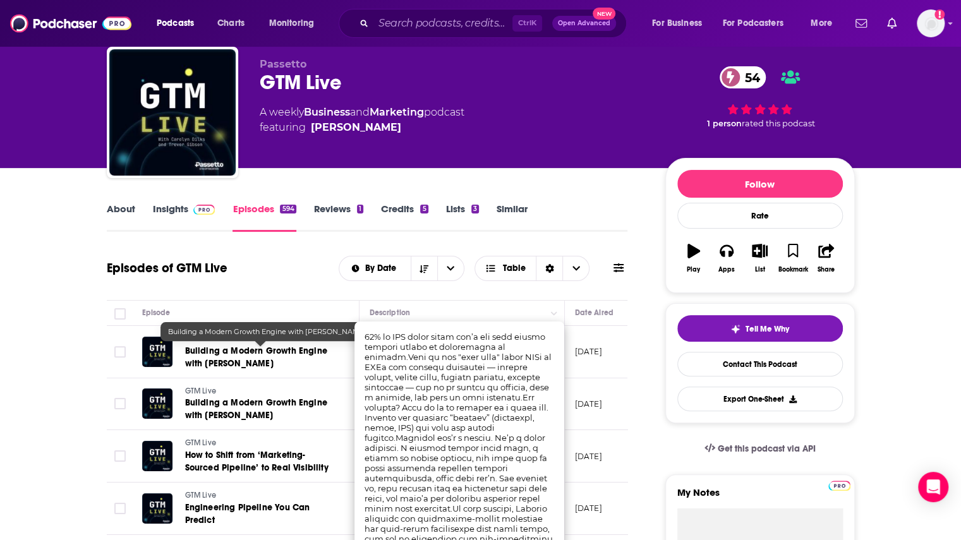
scroll to position [0, 0]
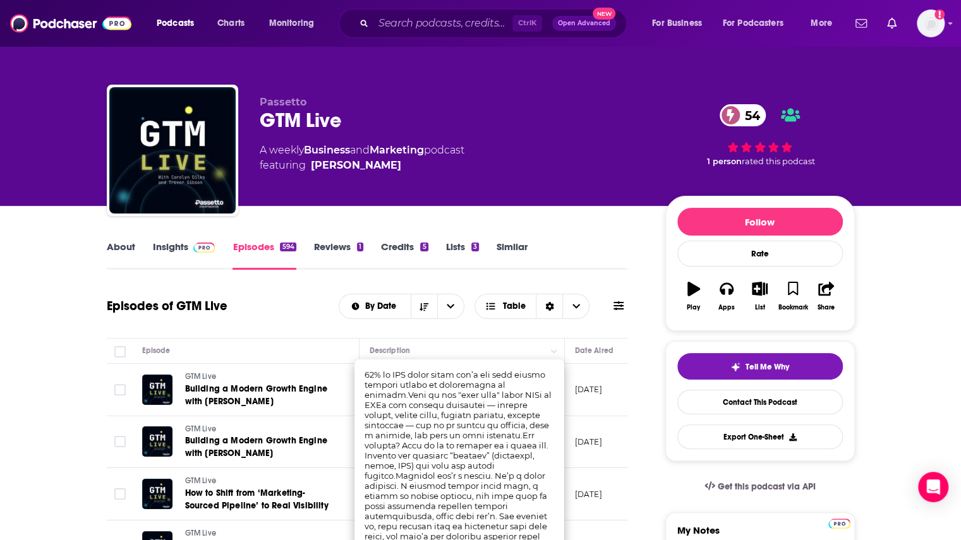
click at [169, 249] on link "Insights" at bounding box center [184, 255] width 63 height 29
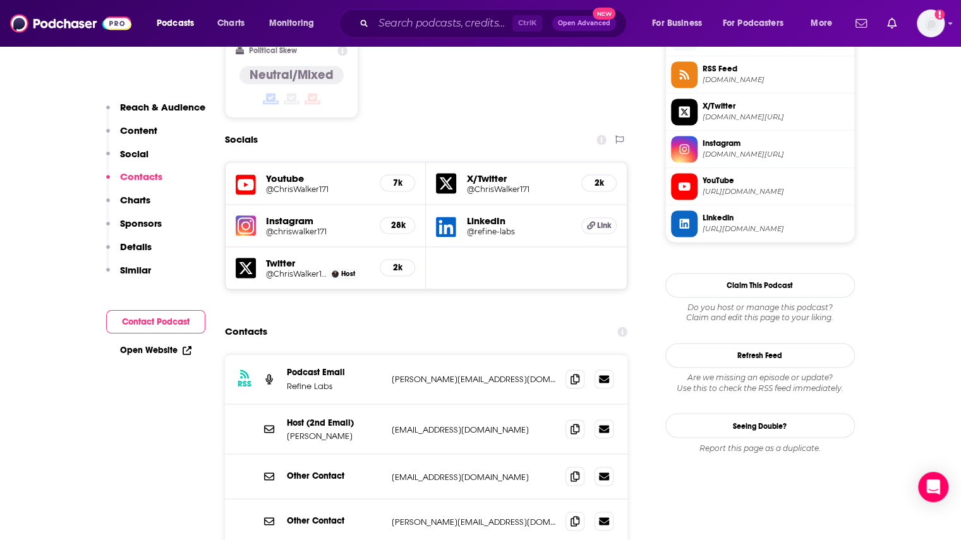
scroll to position [1074, 0]
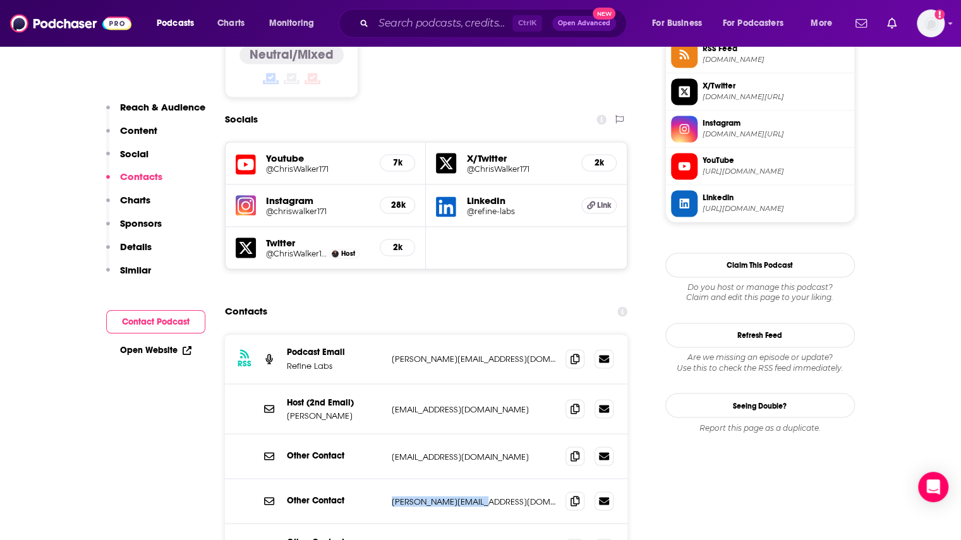
drag, startPoint x: 487, startPoint y: 430, endPoint x: 387, endPoint y: 434, distance: 100.0
click at [387, 479] on div "Other Contact [PERSON_NAME][EMAIL_ADDRESS][DOMAIN_NAME] [PERSON_NAME][EMAIL_ADD…" at bounding box center [426, 501] width 403 height 45
copy p "[PERSON_NAME][EMAIL_ADDRESS][DOMAIN_NAME]"
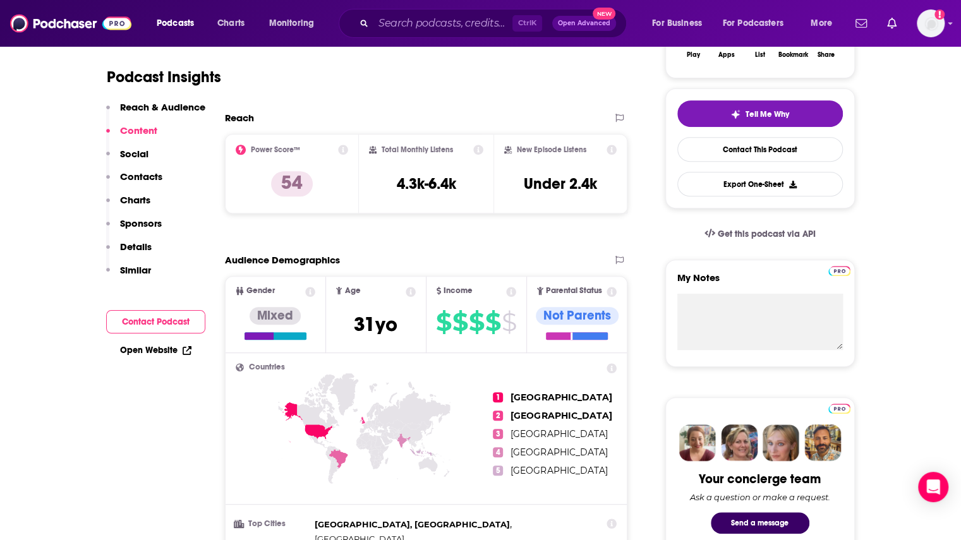
scroll to position [63, 0]
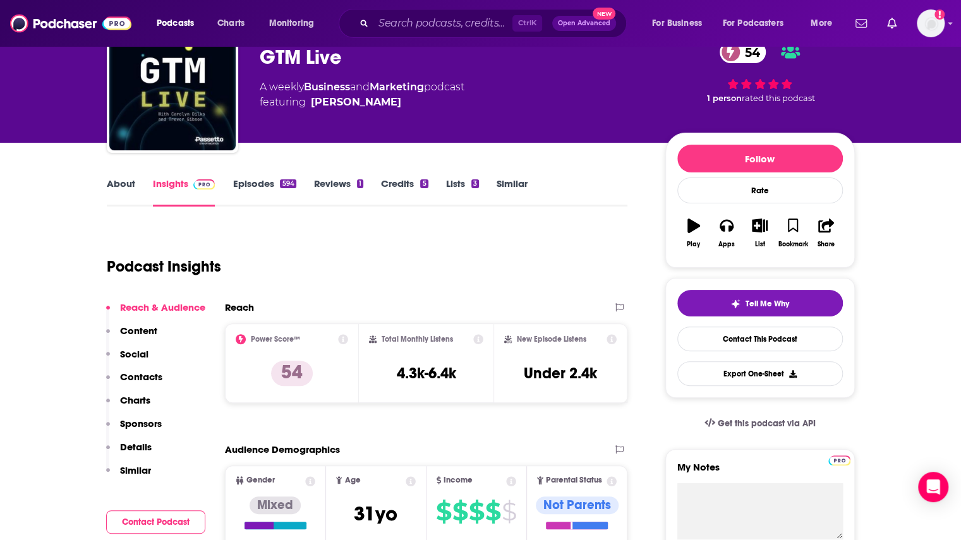
click at [257, 176] on div "About Insights Episodes 594 Reviews 1 Credits 5 Lists 3 Similar" at bounding box center [367, 191] width 521 height 31
click at [257, 183] on link "Episodes 594" at bounding box center [264, 192] width 63 height 29
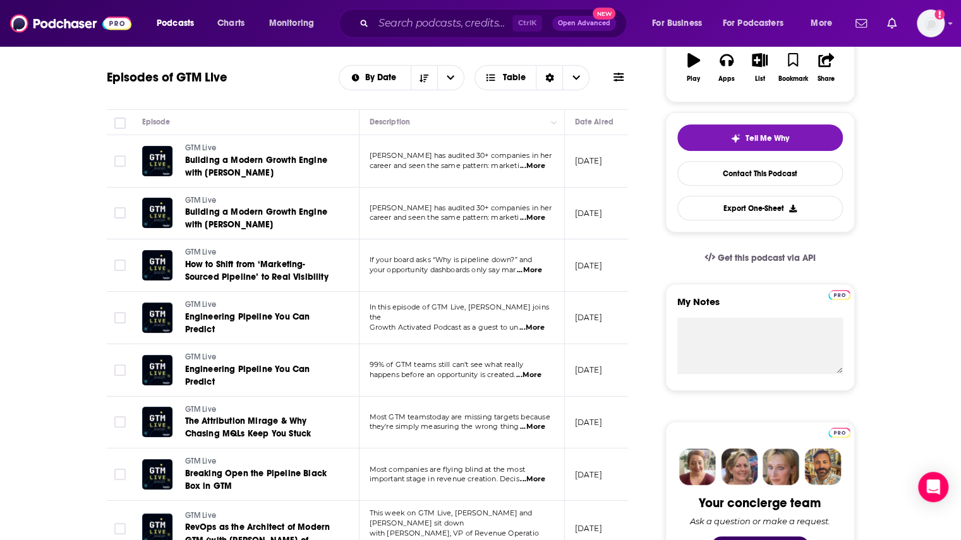
scroll to position [126, 0]
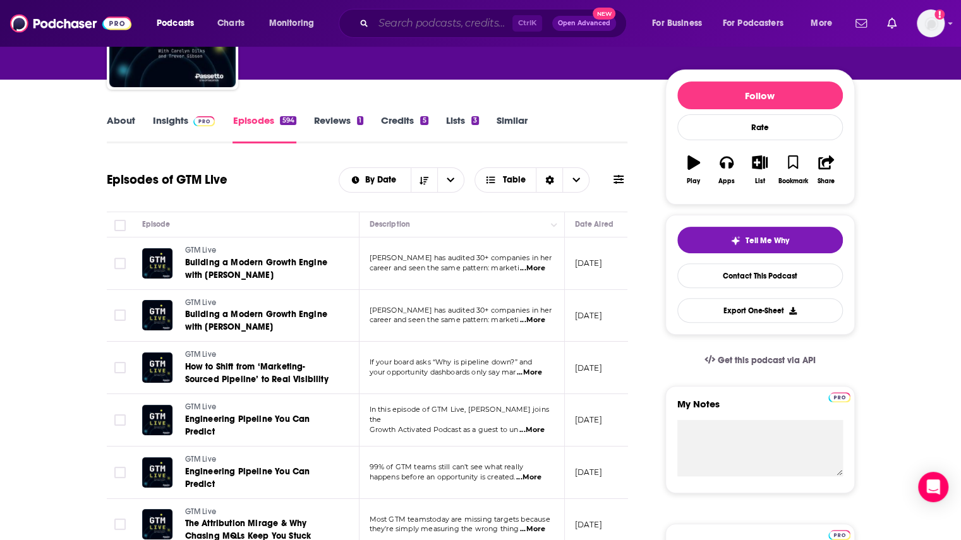
click at [410, 25] on input "Search podcasts, credits, & more..." at bounding box center [443, 23] width 139 height 20
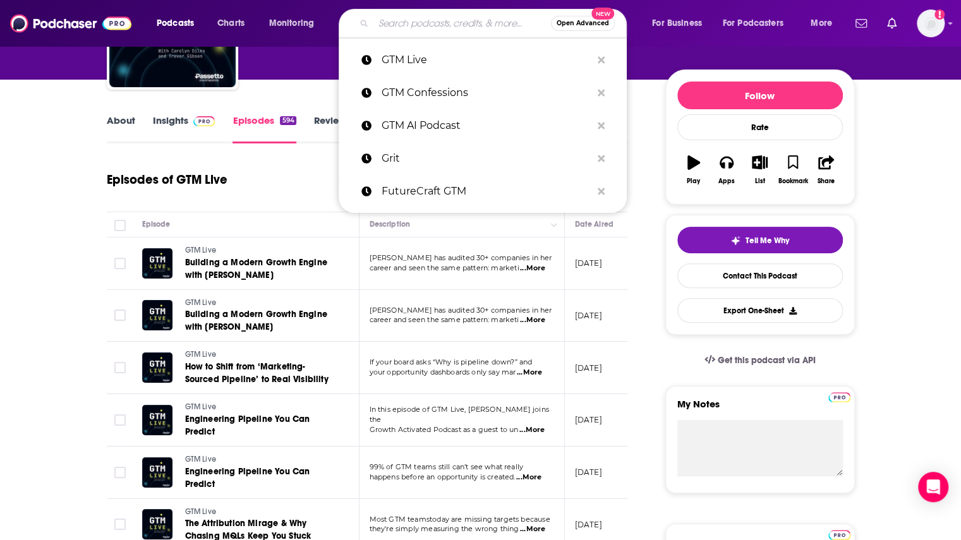
paste input "FutureCraft GTM"
type input "FutureCraft GTM"
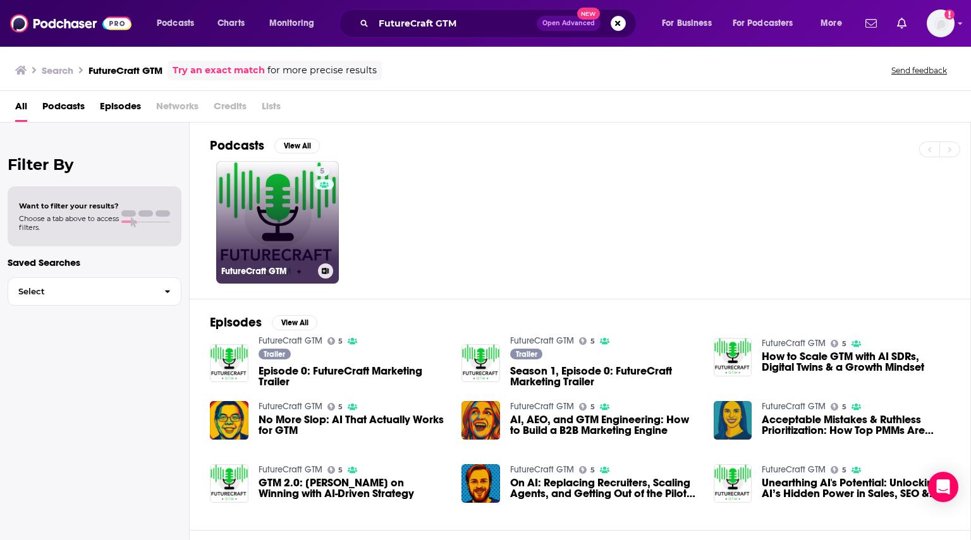
click at [302, 208] on link "5 FutureCraft GTM" at bounding box center [277, 222] width 123 height 123
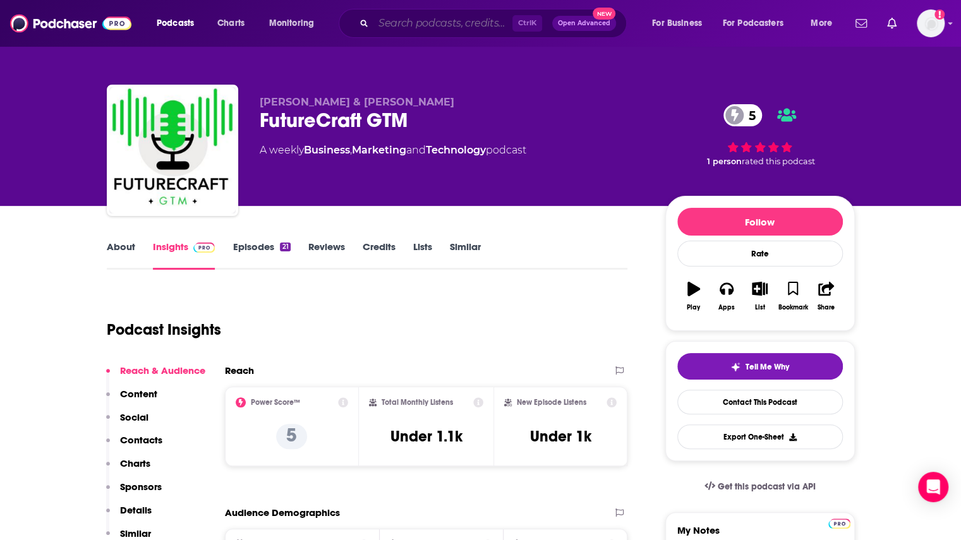
click at [491, 26] on input "Search podcasts, credits, & more..." at bounding box center [443, 23] width 139 height 20
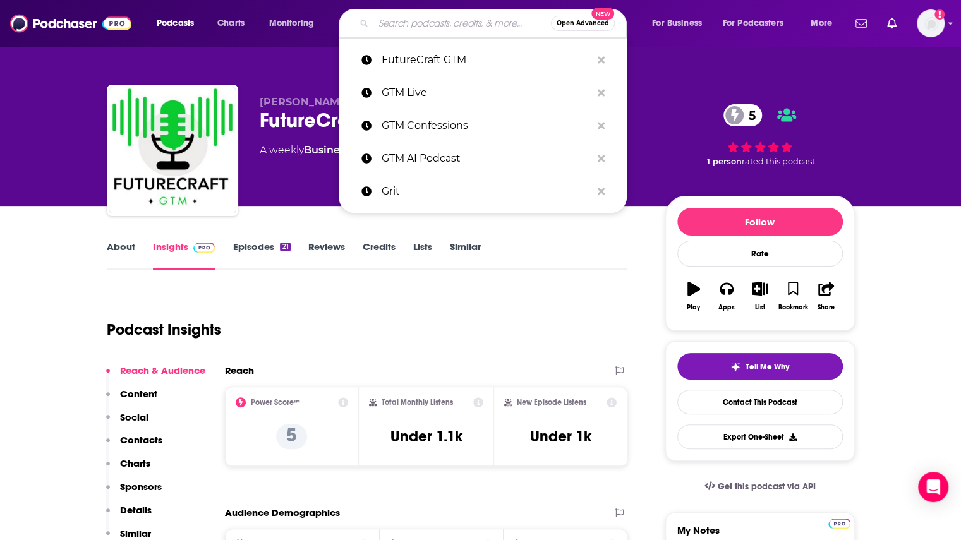
paste input "GTM News Desk"
type input "GTM News Desk"
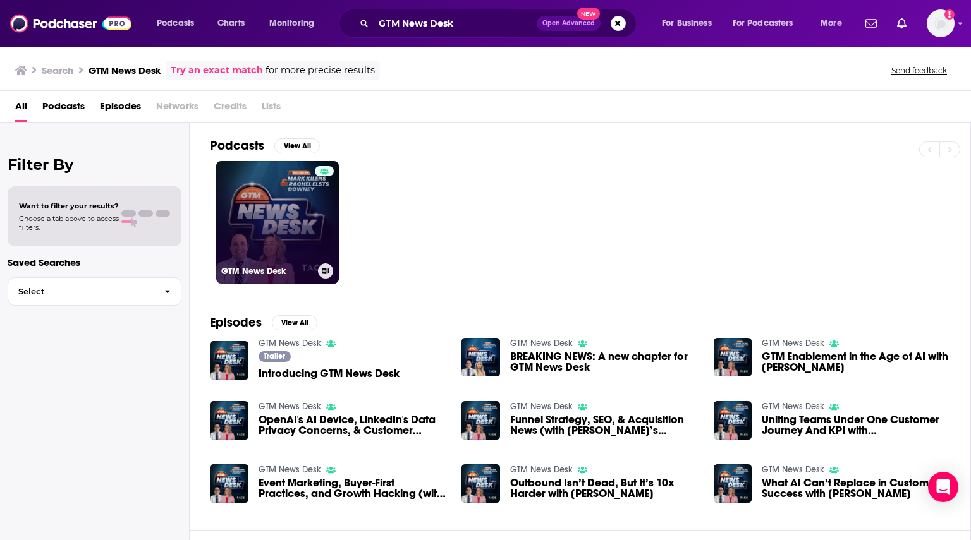
click at [302, 218] on link "GTM News Desk" at bounding box center [277, 222] width 123 height 123
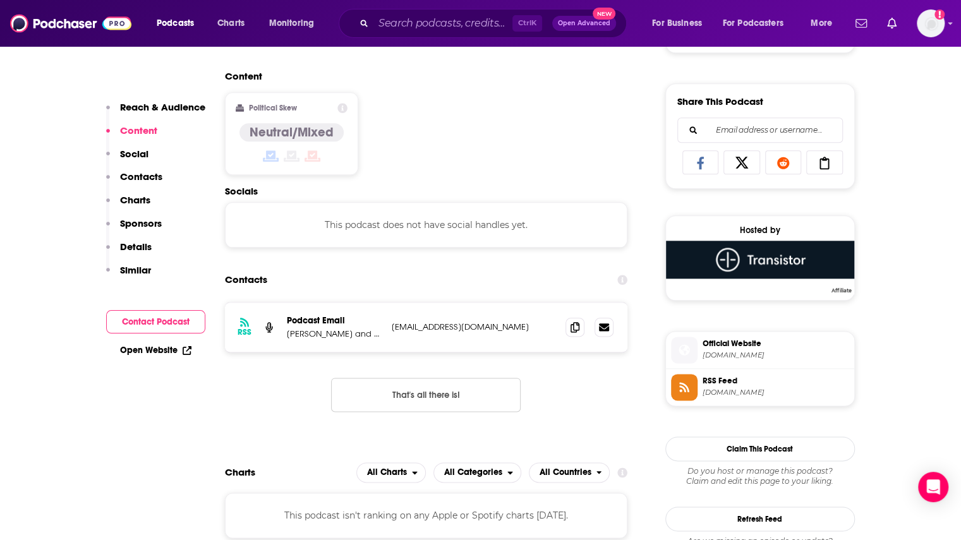
scroll to position [758, 0]
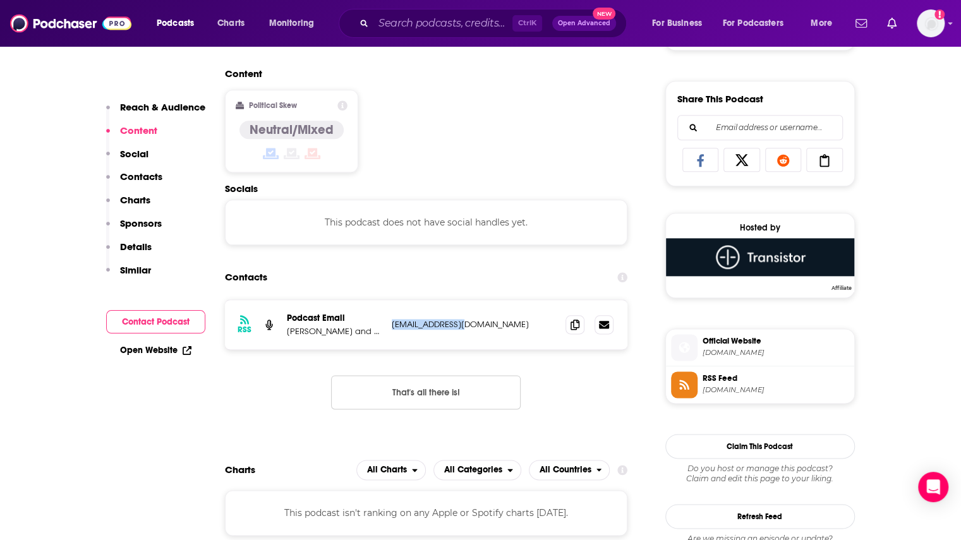
drag, startPoint x: 472, startPoint y: 324, endPoint x: 390, endPoint y: 329, distance: 82.3
click at [390, 329] on div "RSS Podcast Email [PERSON_NAME] and [PERSON_NAME] [PERSON_NAME][EMAIL_ADDRESS][…" at bounding box center [426, 324] width 403 height 49
click at [356, 332] on p "[PERSON_NAME] and [PERSON_NAME]" at bounding box center [334, 331] width 95 height 11
drag, startPoint x: 280, startPoint y: 332, endPoint x: 403, endPoint y: 332, distance: 123.2
click at [403, 332] on div "RSS Podcast Email [PERSON_NAME] and [PERSON_NAME] [PERSON_NAME][EMAIL_ADDRESS][…" at bounding box center [426, 324] width 403 height 49
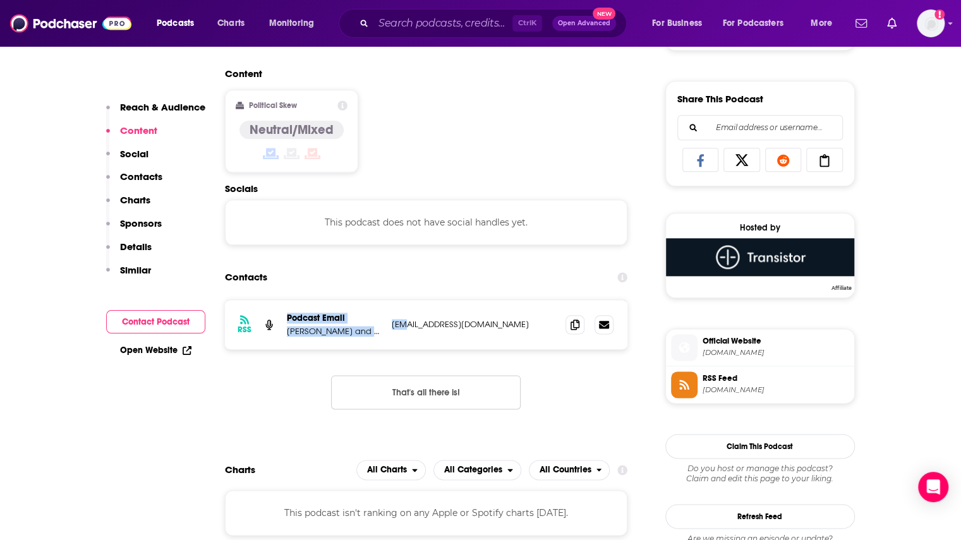
click at [363, 339] on div "RSS Podcast Email [PERSON_NAME] and [PERSON_NAME] [PERSON_NAME][EMAIL_ADDRESS][…" at bounding box center [426, 324] width 403 height 49
click at [363, 333] on p "[PERSON_NAME] and [PERSON_NAME]" at bounding box center [334, 331] width 95 height 11
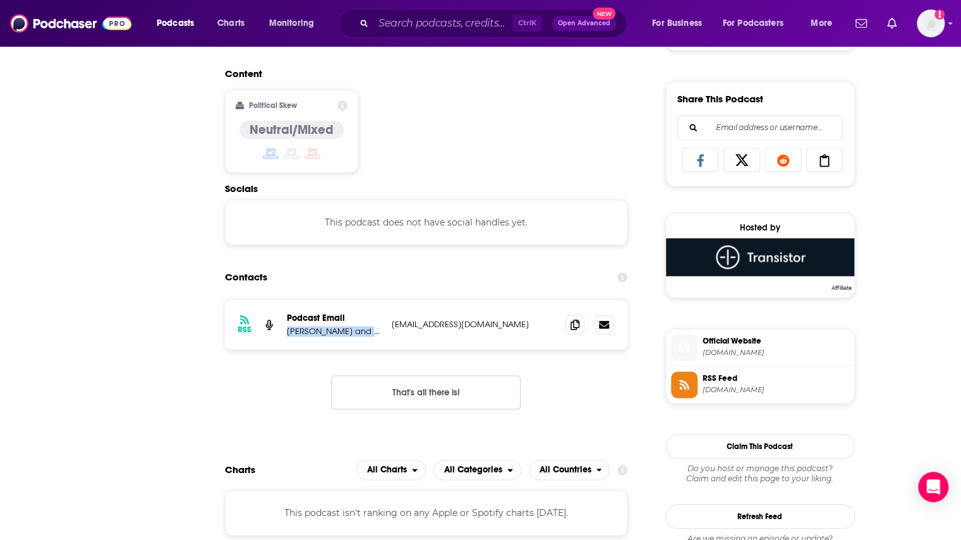
scroll to position [0, 0]
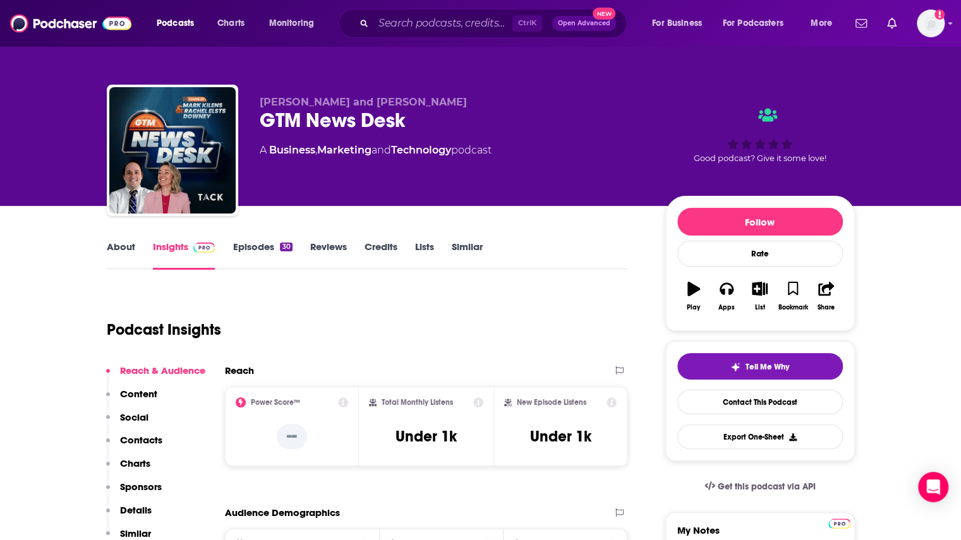
click at [238, 246] on link "Episodes 30" at bounding box center [262, 255] width 59 height 29
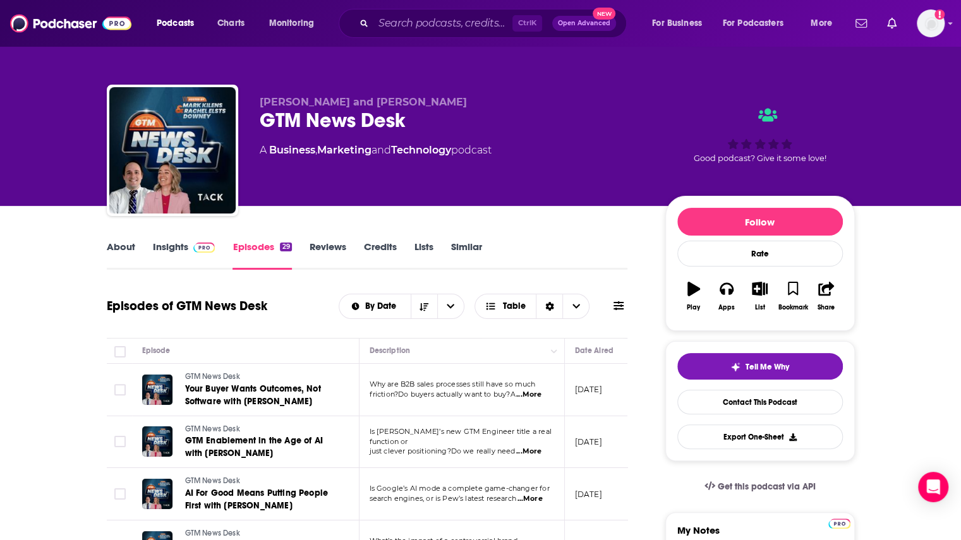
click at [534, 395] on span "...More" at bounding box center [528, 395] width 25 height 10
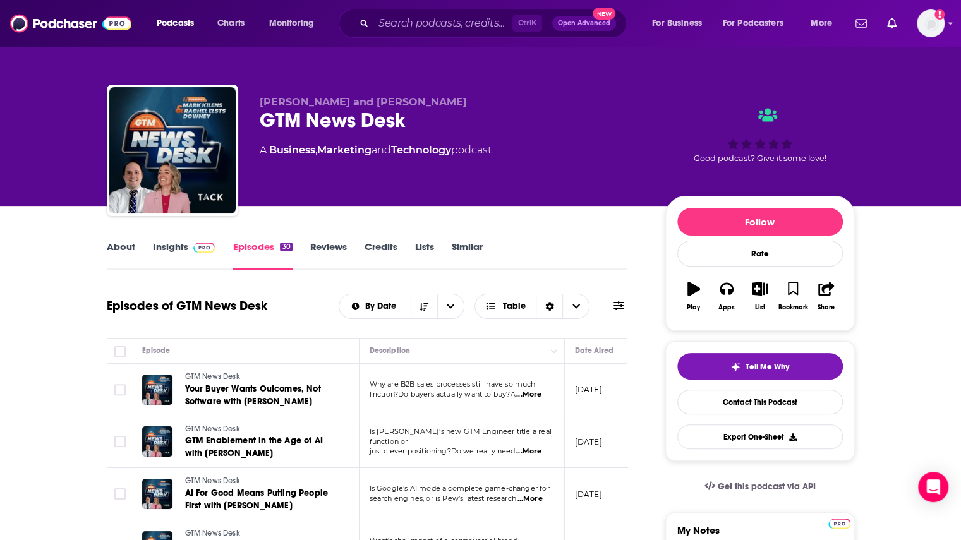
click at [535, 448] on span "...More" at bounding box center [528, 452] width 25 height 10
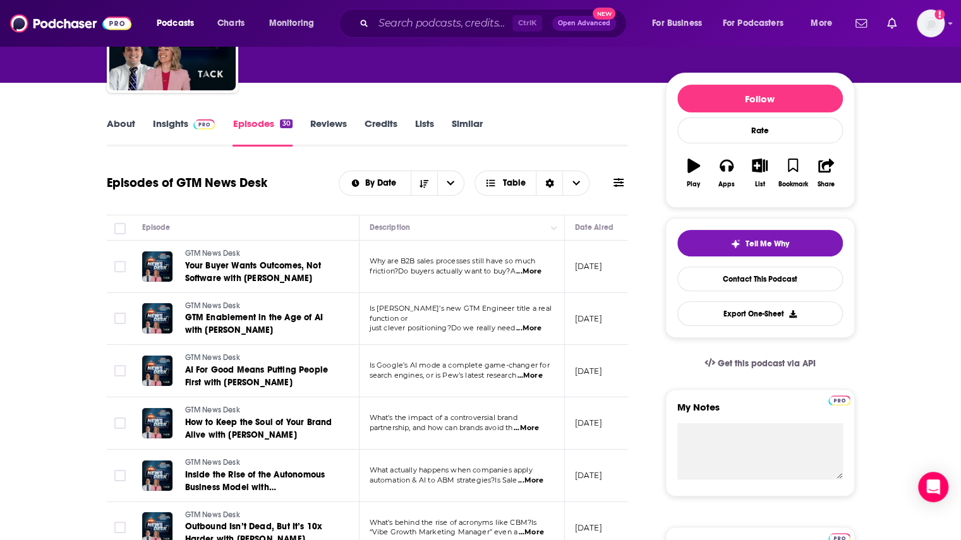
scroll to position [126, 0]
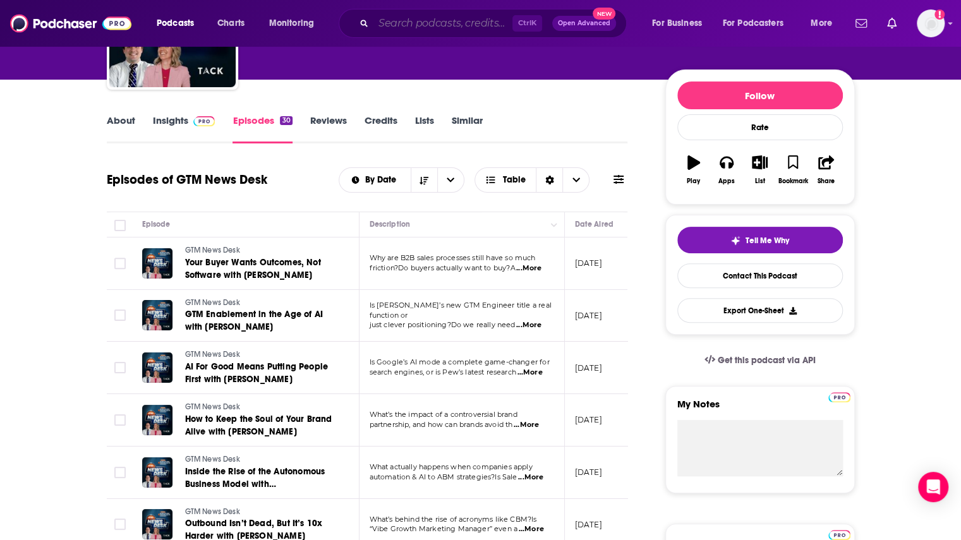
click at [408, 23] on input "Search podcasts, credits, & more..." at bounding box center [443, 23] width 139 height 20
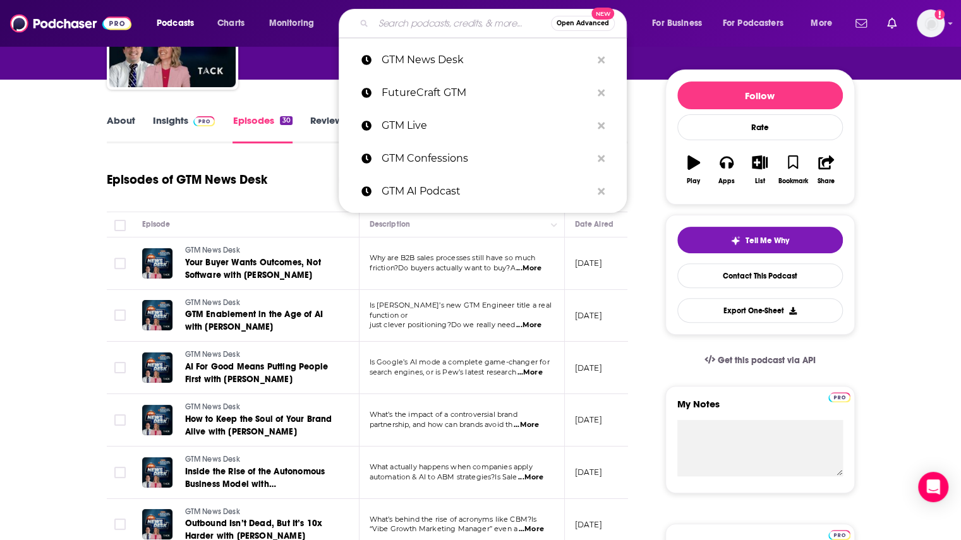
paste input "MOVE: The Go-to-Market Podcast"
type input "MOVE: The Go-to-Market Podcast"
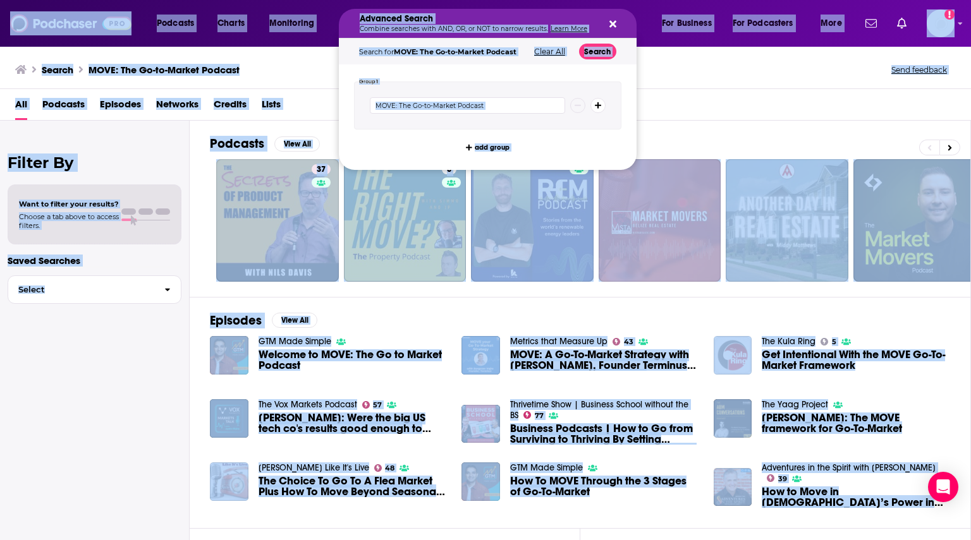
click at [671, 106] on div "All Podcasts Episodes Networks Credits Lists" at bounding box center [487, 107] width 945 height 26
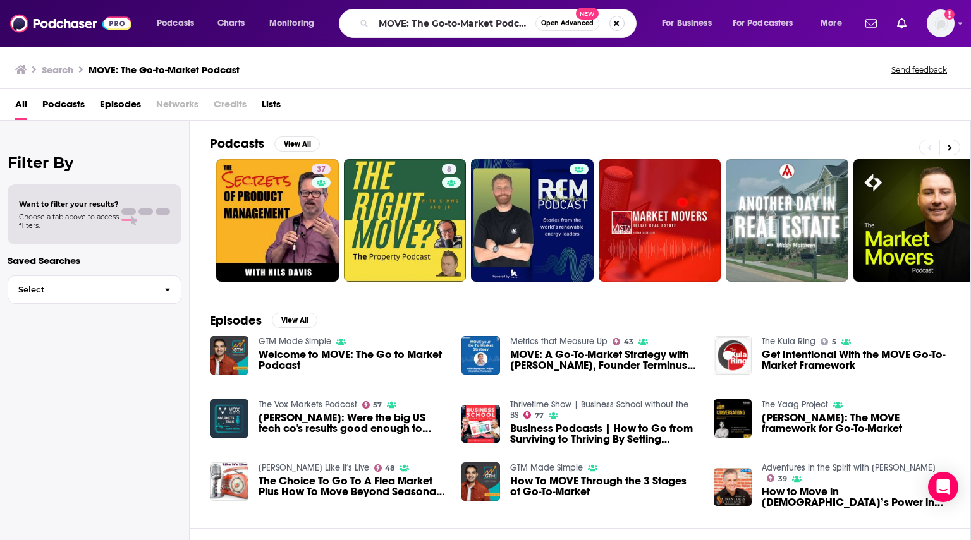
click at [618, 22] on button "Search podcasts, credits, & more..." at bounding box center [616, 23] width 15 height 15
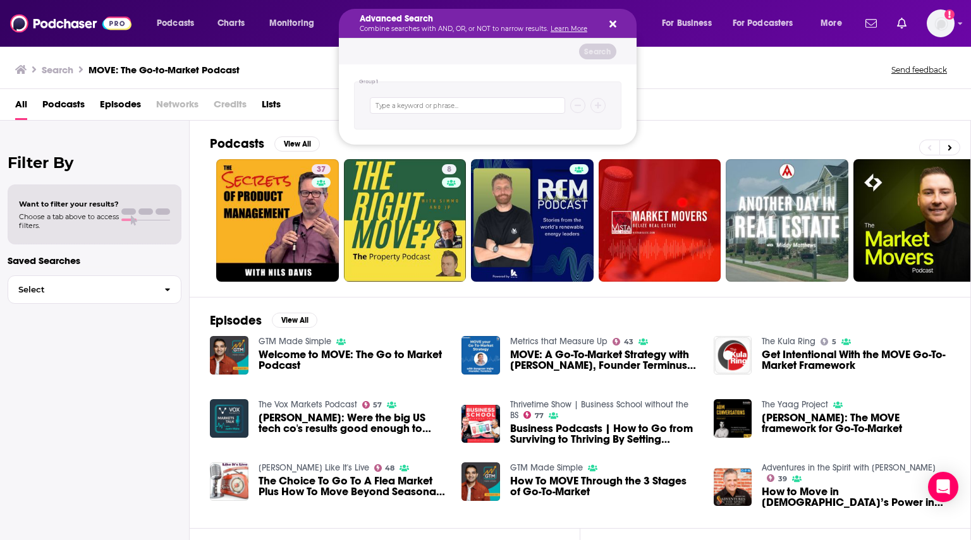
click at [459, 27] on p "Combine searches with AND, OR, or NOT to narrow results. Learn More" at bounding box center [478, 29] width 236 height 6
click at [619, 23] on div "Advanced Search Combine searches with AND, OR, or NOT to narrow results. Learn …" at bounding box center [488, 23] width 298 height 29
click at [613, 25] on icon "Search podcasts, credits, & more..." at bounding box center [612, 24] width 7 height 7
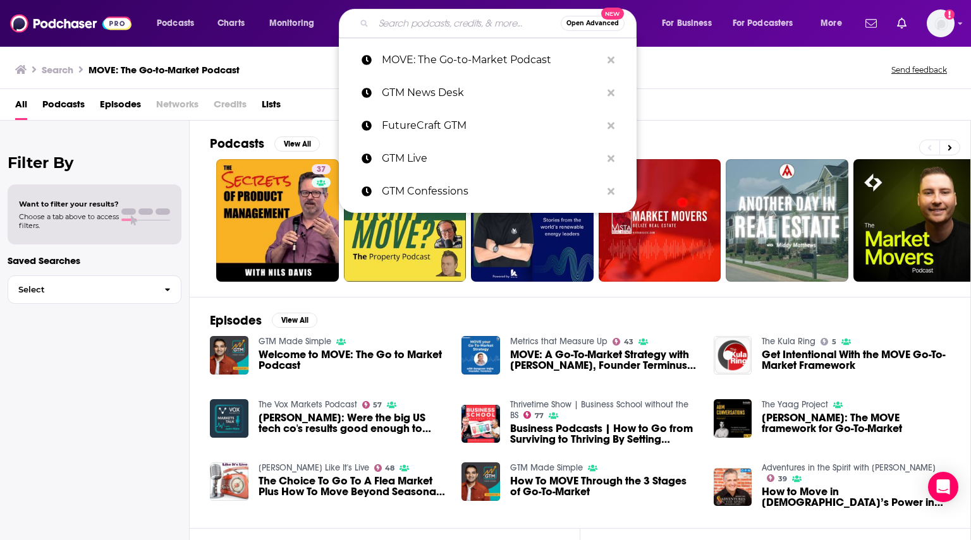
click at [471, 21] on input "Search podcasts, credits, & more..." at bounding box center [467, 23] width 187 height 20
paste input "[PERSON_NAME]"
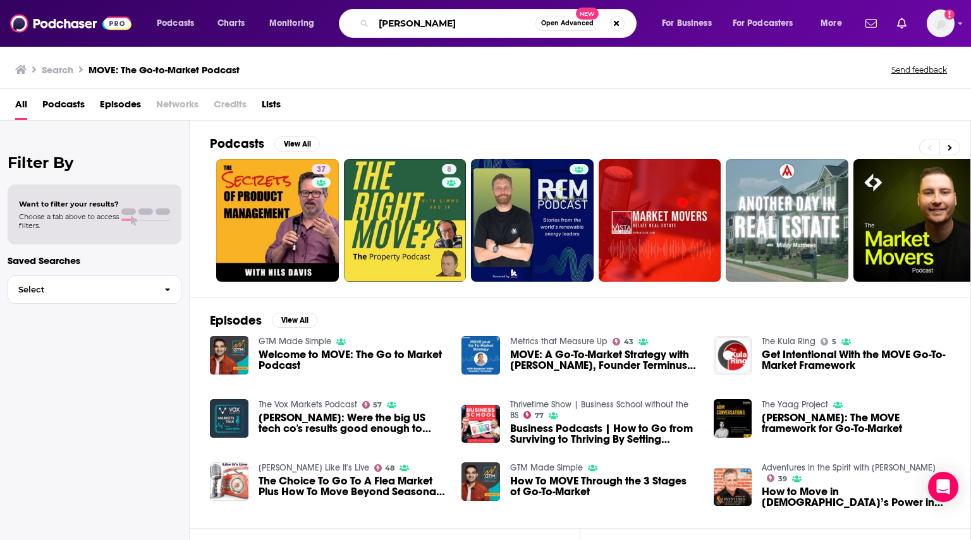
type input "[PERSON_NAME]"
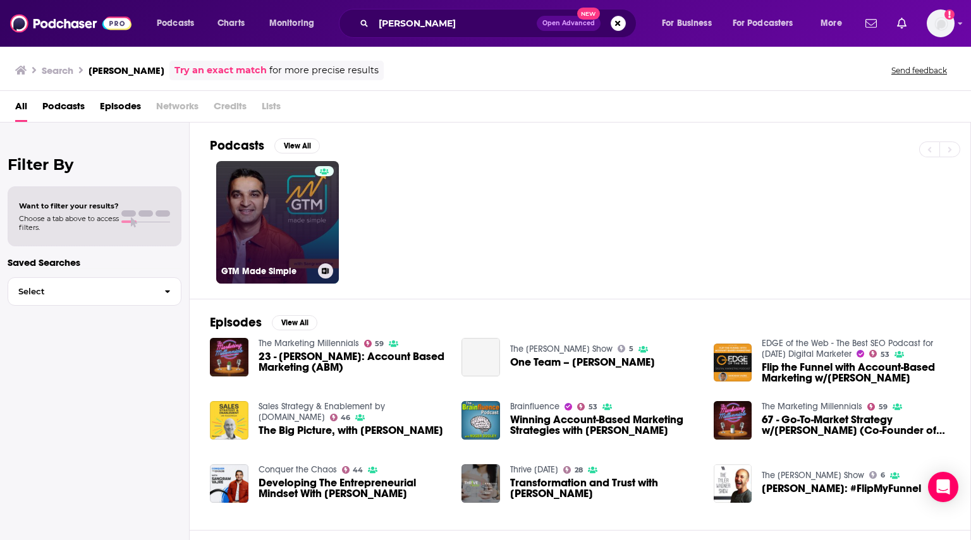
click at [302, 212] on link "GTM Made Simple" at bounding box center [277, 222] width 123 height 123
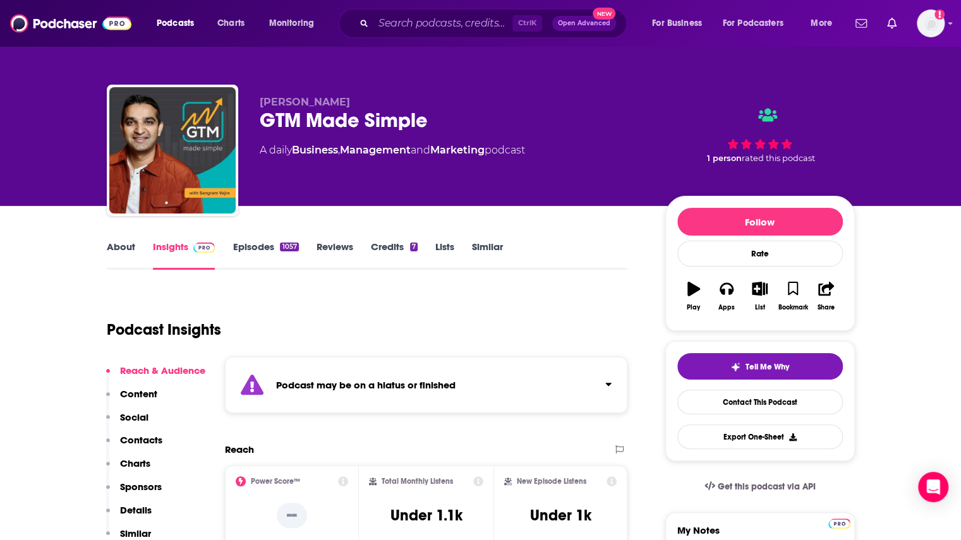
click at [253, 246] on link "Episodes 1057" at bounding box center [266, 255] width 66 height 29
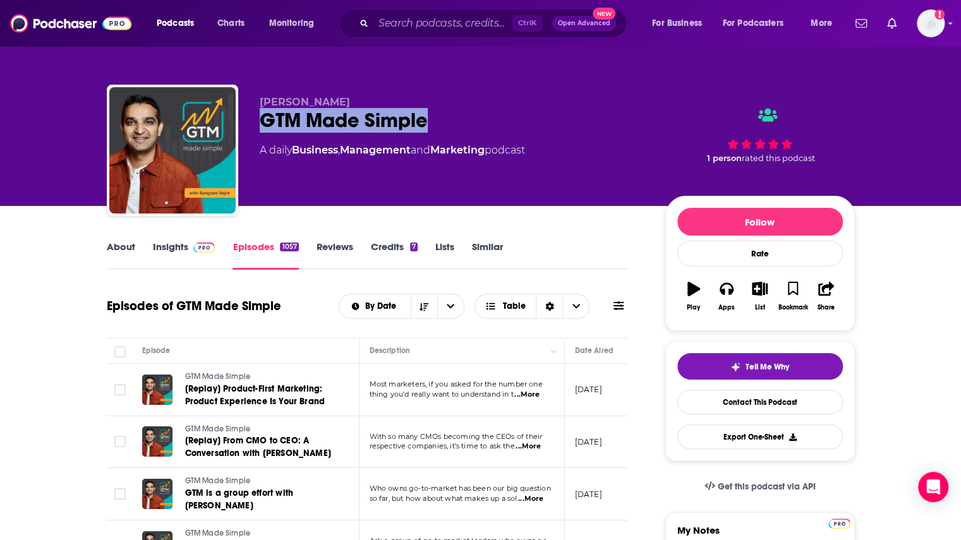
drag, startPoint x: 262, startPoint y: 117, endPoint x: 430, endPoint y: 125, distance: 168.3
click at [430, 125] on div "GTM Made Simple" at bounding box center [453, 120] width 386 height 25
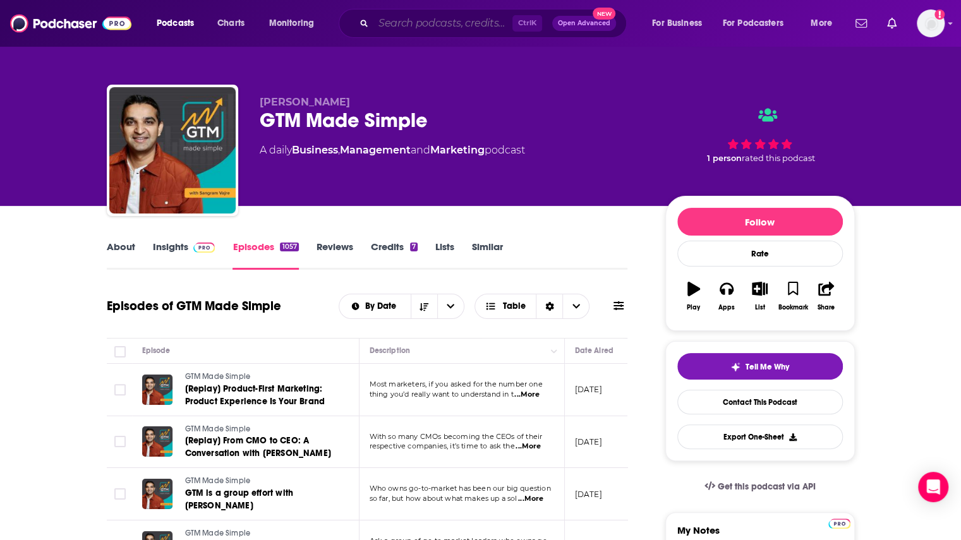
click at [420, 25] on input "Search podcasts, credits, & more..." at bounding box center [443, 23] width 139 height 20
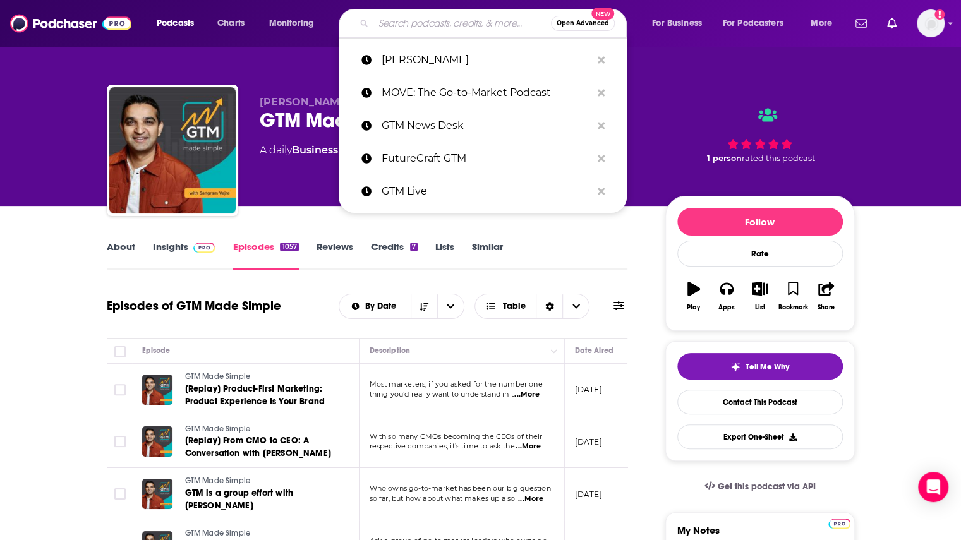
paste input "Revenue Vitals"
type input "Revenue Vitals"
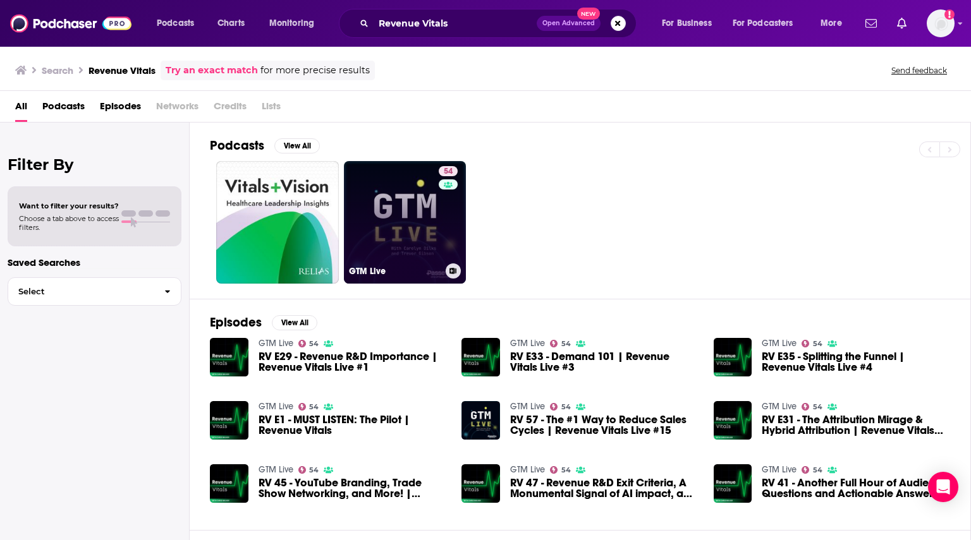
click at [410, 217] on link "54 GTM Live" at bounding box center [405, 222] width 123 height 123
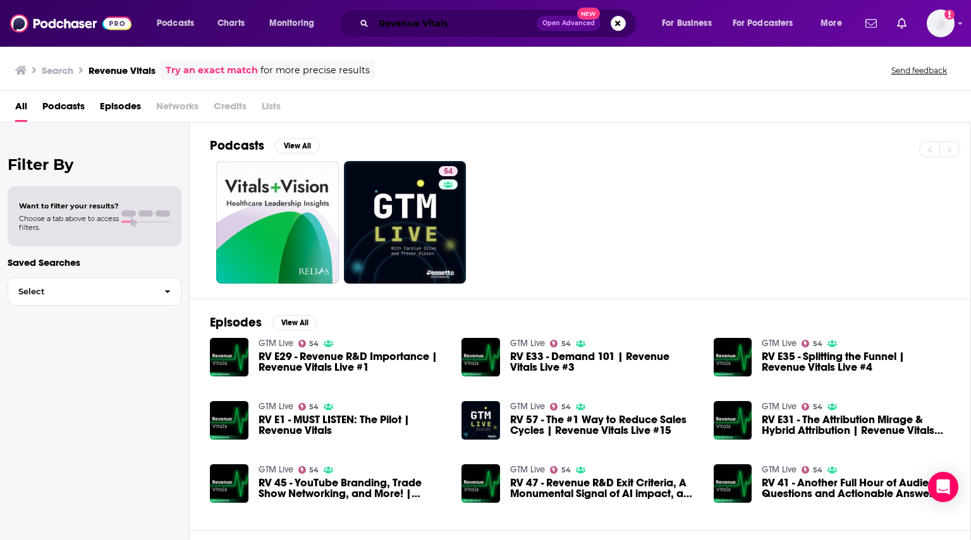
click at [430, 15] on input "Revenue Vitals" at bounding box center [455, 23] width 163 height 20
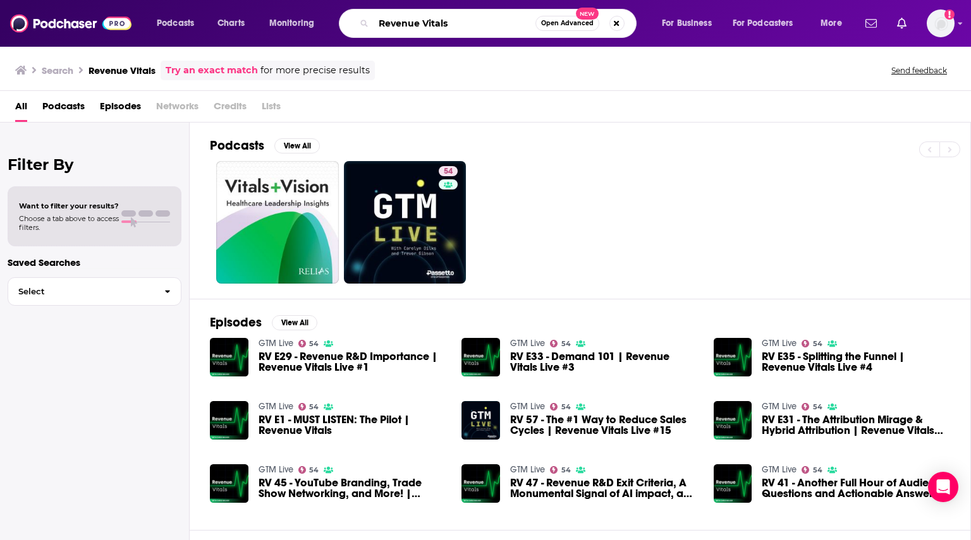
paste input "The GTMnow Podcast"
type input "The GTMnow Podcast"
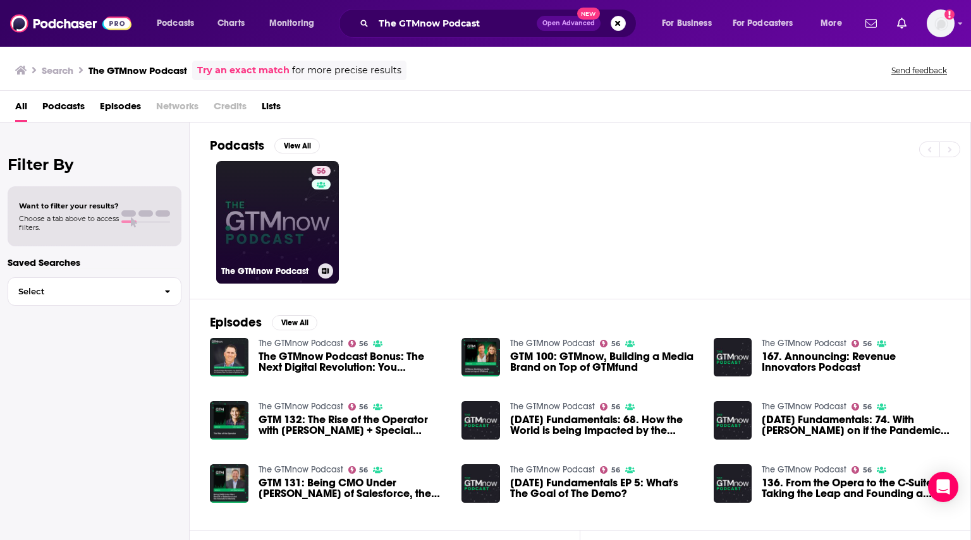
click at [308, 223] on link "56 The GTMnow Podcast" at bounding box center [277, 222] width 123 height 123
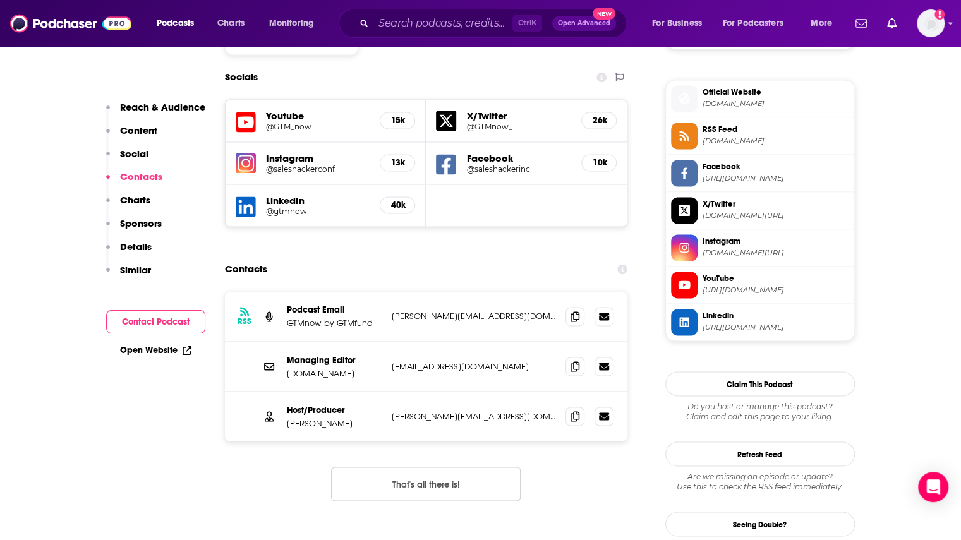
scroll to position [1138, 0]
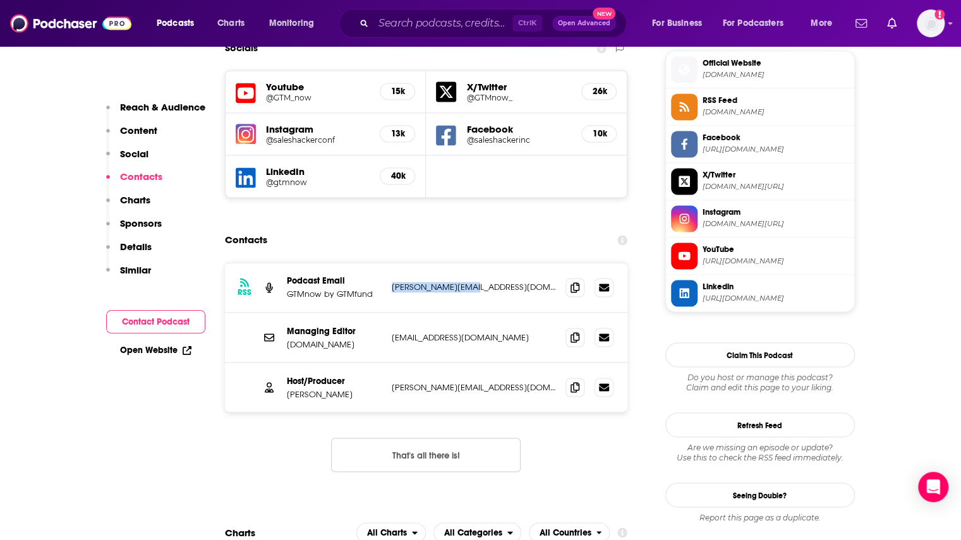
drag, startPoint x: 482, startPoint y: 223, endPoint x: 386, endPoint y: 228, distance: 96.2
click at [386, 263] on div "RSS Podcast Email GTMnow by GTMfund [EMAIL_ADDRESS][DOMAIN_NAME] [EMAIL_ADDRESS…" at bounding box center [426, 288] width 403 height 50
drag, startPoint x: 490, startPoint y: 272, endPoint x: 390, endPoint y: 276, distance: 100.6
click at [390, 313] on div "Managing Editor [DOMAIN_NAME] [EMAIL_ADDRESS][DOMAIN_NAME] [EMAIL_ADDRESS][DOMA…" at bounding box center [426, 338] width 403 height 50
drag, startPoint x: 465, startPoint y: 325, endPoint x: 380, endPoint y: 323, distance: 84.7
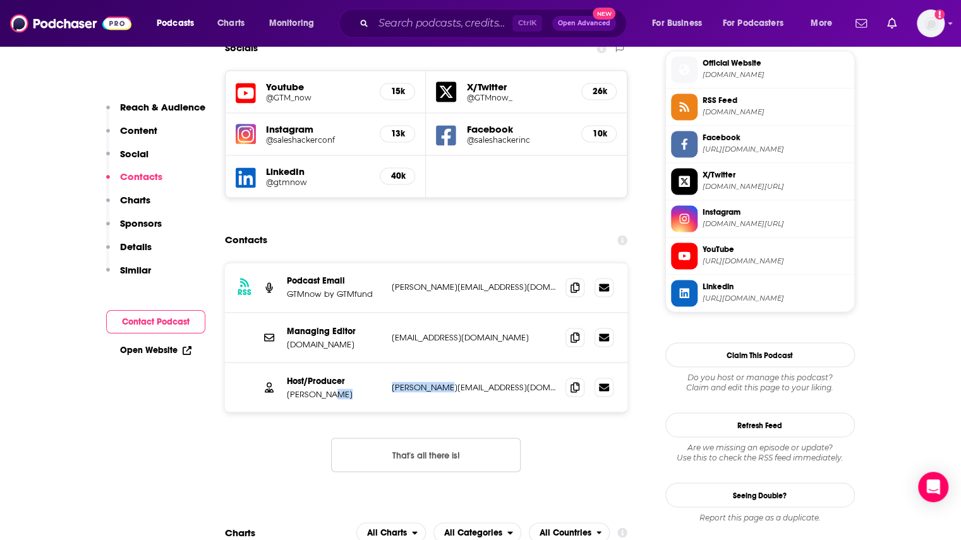
click at [0, 0] on div "Host/Producer [PERSON_NAME] [PERSON_NAME][EMAIL_ADDRESS][DOMAIN_NAME] [PERSON_N…" at bounding box center [0, 0] width 0 height 0
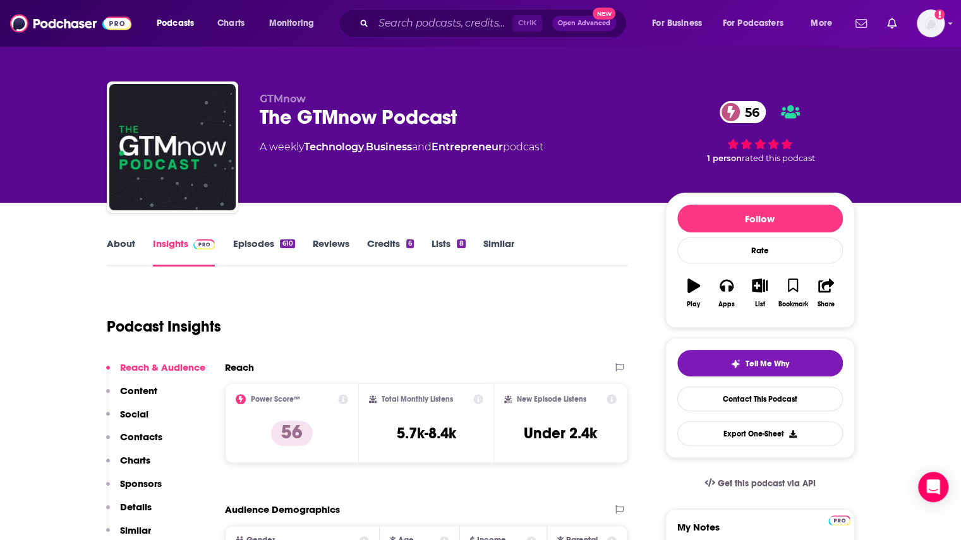
scroll to position [0, 0]
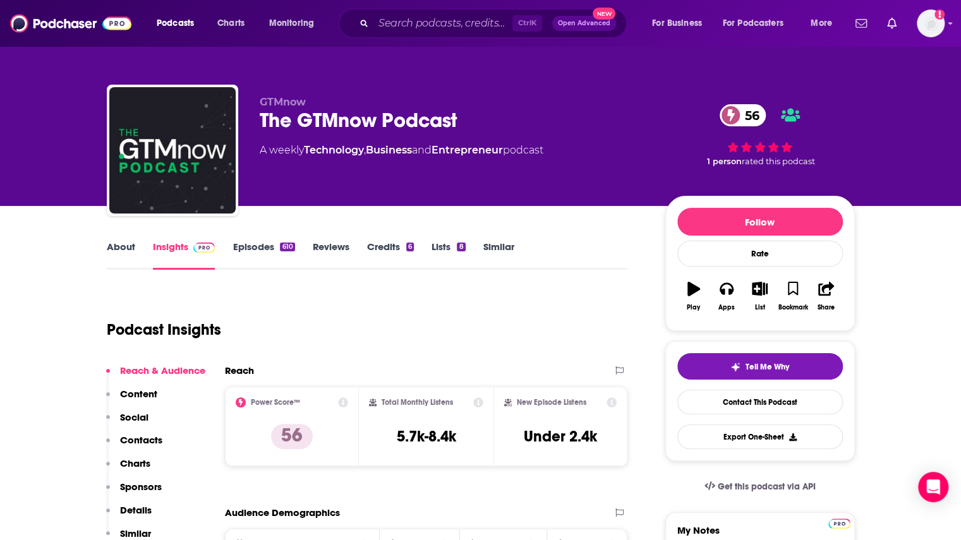
click at [246, 246] on link "Episodes 610" at bounding box center [264, 255] width 62 height 29
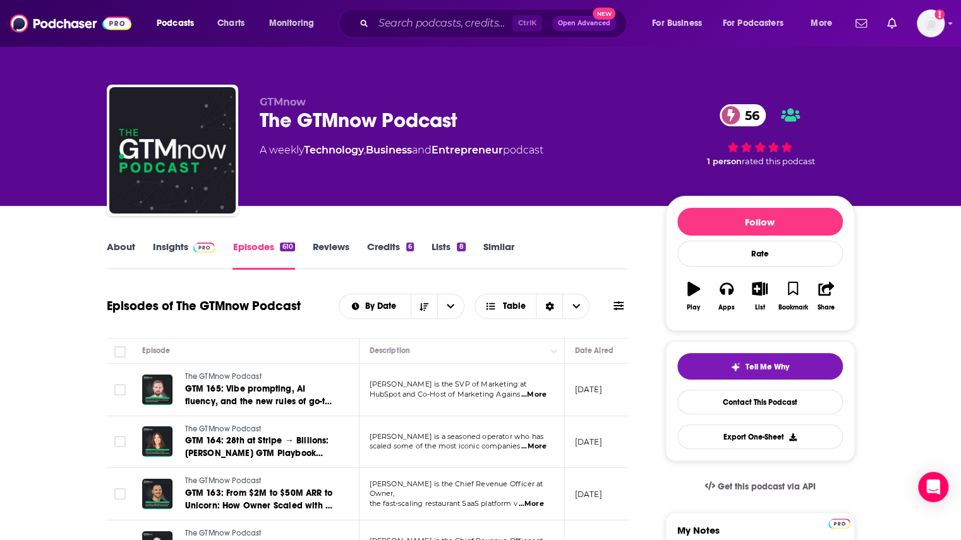
click at [539, 392] on span "...More" at bounding box center [533, 395] width 25 height 10
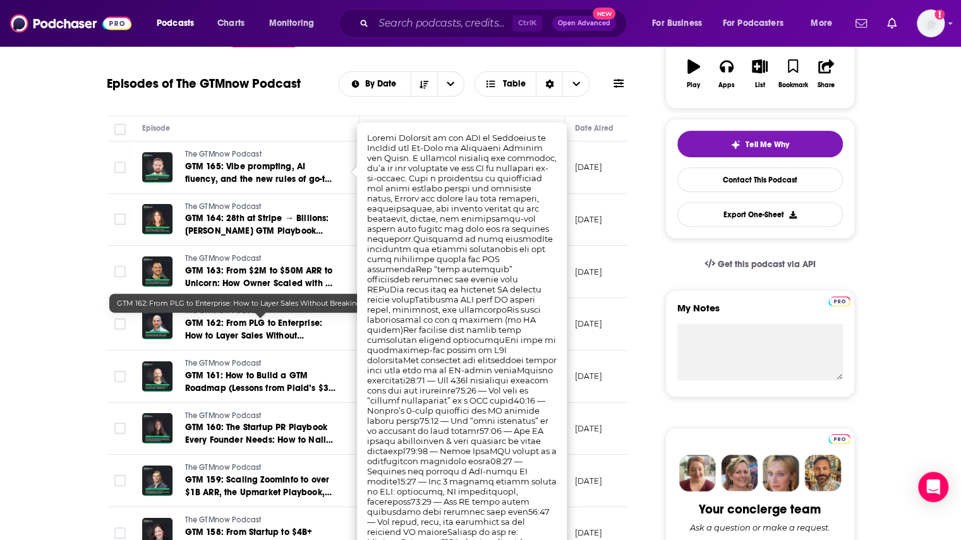
scroll to position [253, 0]
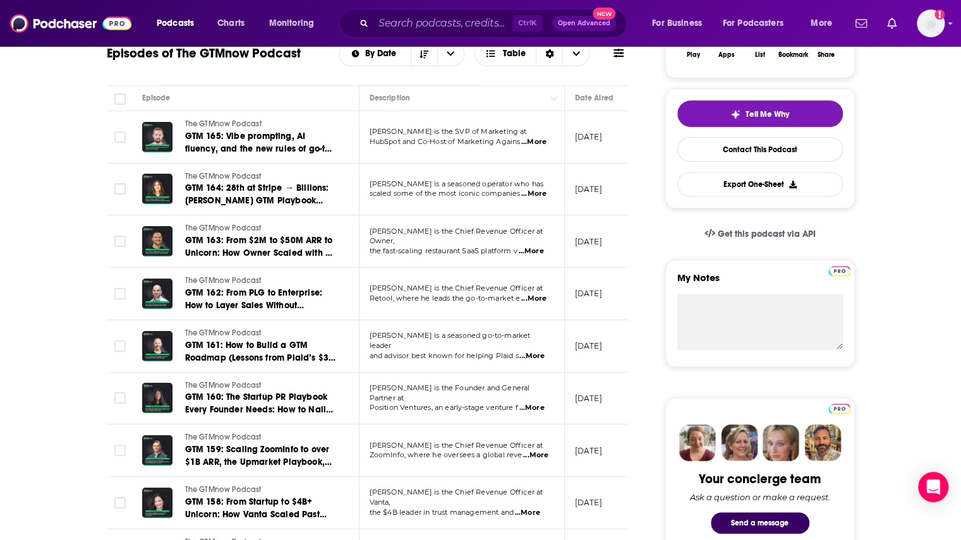
click at [544, 300] on span "...More" at bounding box center [533, 299] width 25 height 10
